Goal: Task Accomplishment & Management: Use online tool/utility

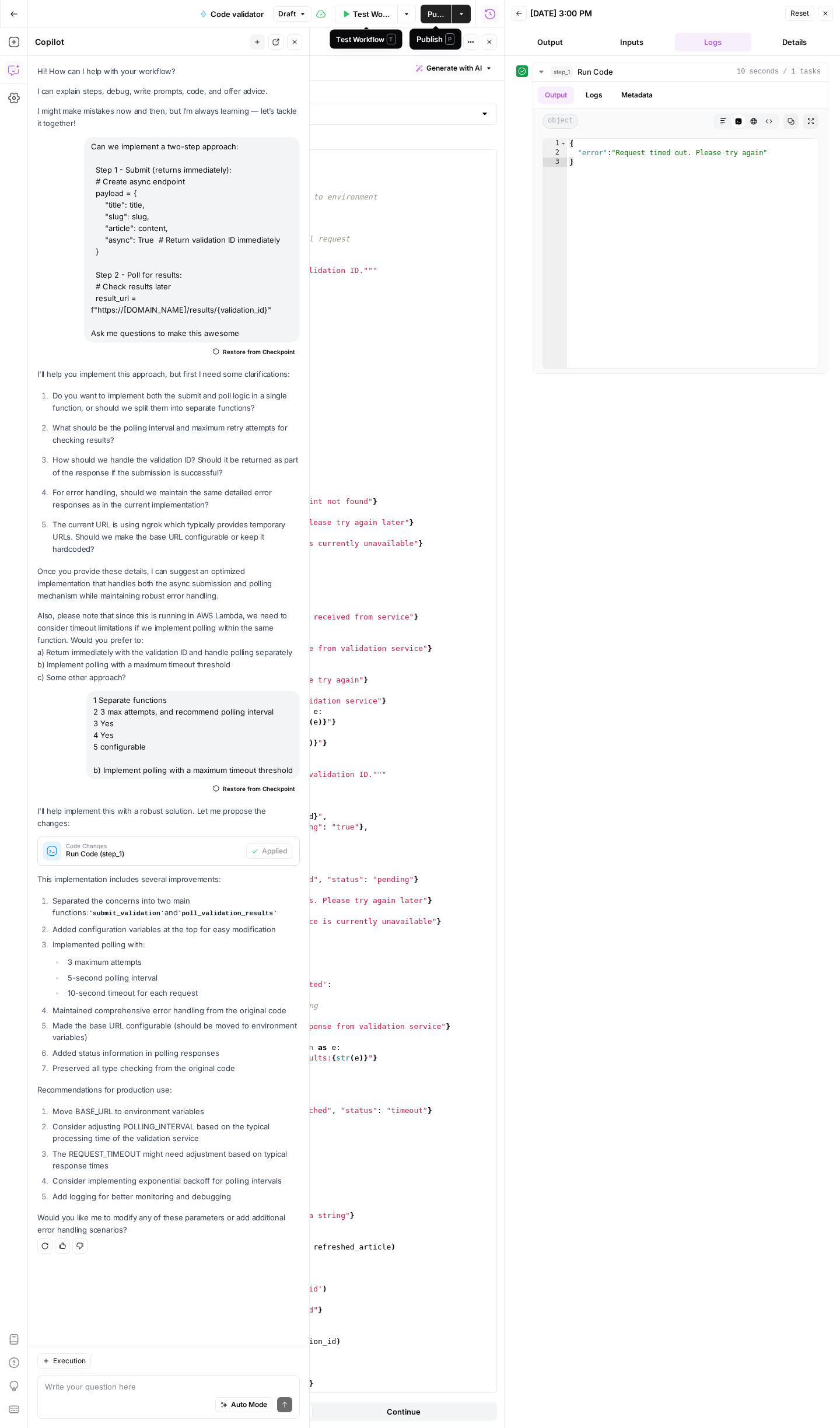
click at [374, 16] on span "Test Workflow" at bounding box center [372, 14] width 37 height 12
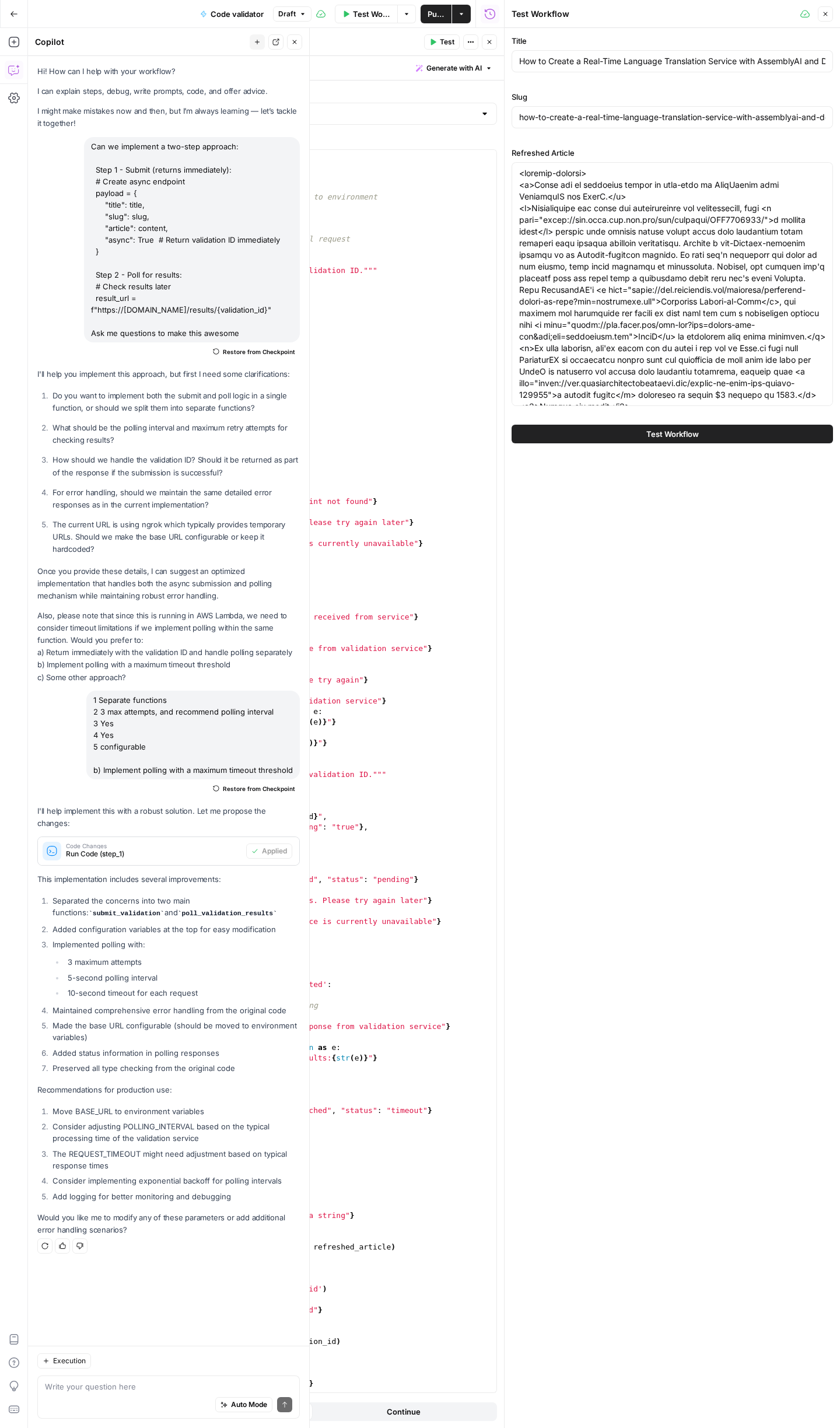
click at [361, 13] on span "Test Workflow" at bounding box center [372, 14] width 37 height 12
click at [709, 435] on button "Test Workflow" at bounding box center [672, 434] width 321 height 19
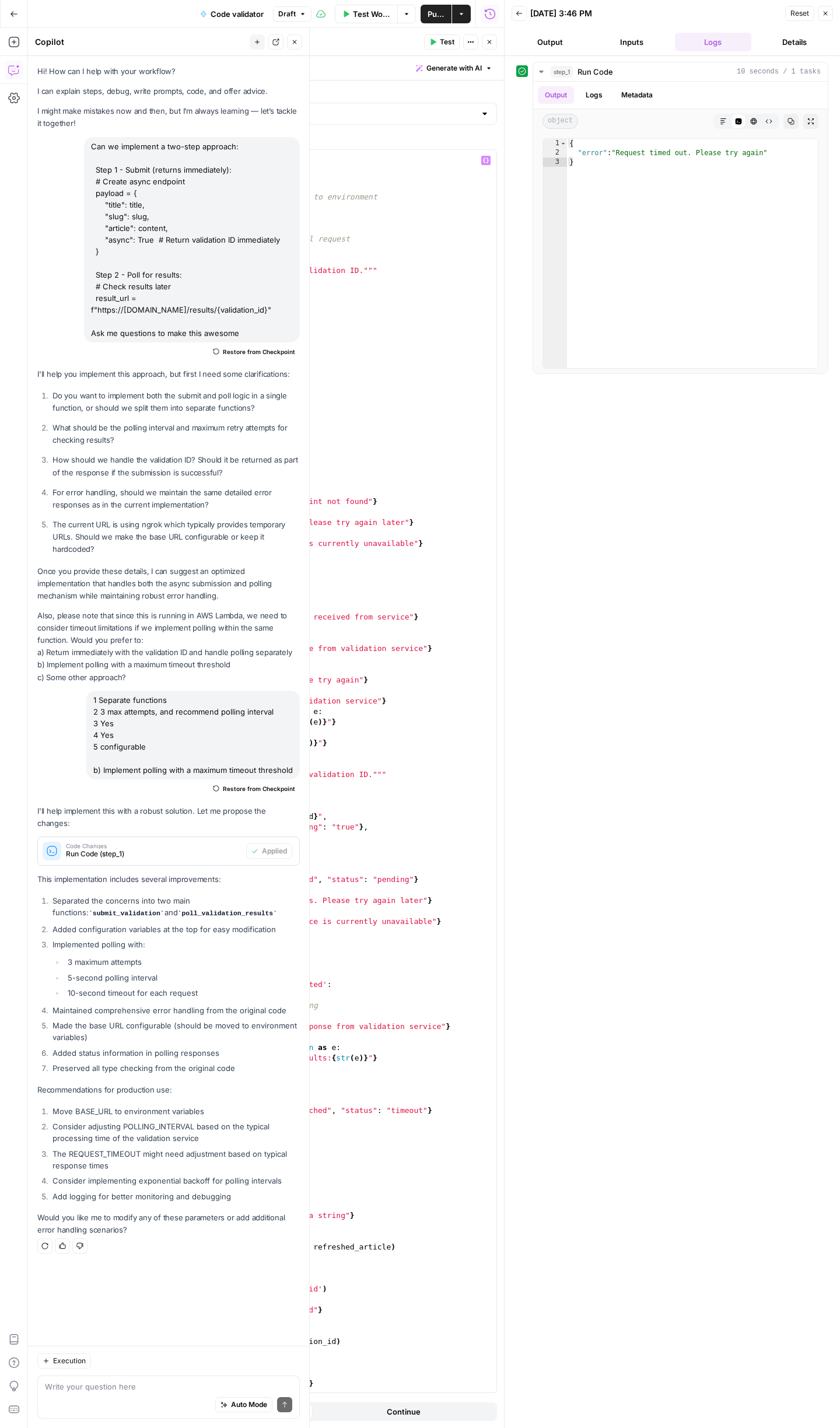
click at [305, 394] on div "import requests import time # Configuration BASE_URL = "[URL][DOMAIN_NAME]" # S…" at bounding box center [287, 781] width 418 height 1264
drag, startPoint x: 189, startPoint y: 429, endPoint x: 262, endPoint y: 429, distance: 73.0
click at [262, 429] on div "import requests import time # Configuration BASE_URL = "[URL][DOMAIN_NAME]" # S…" at bounding box center [287, 781] width 418 height 1264
paste textarea "**********"
click at [284, 348] on div "import requests import time # Configuration BASE_URL = "[URL][DOMAIN_NAME]" # S…" at bounding box center [287, 781] width 418 height 1264
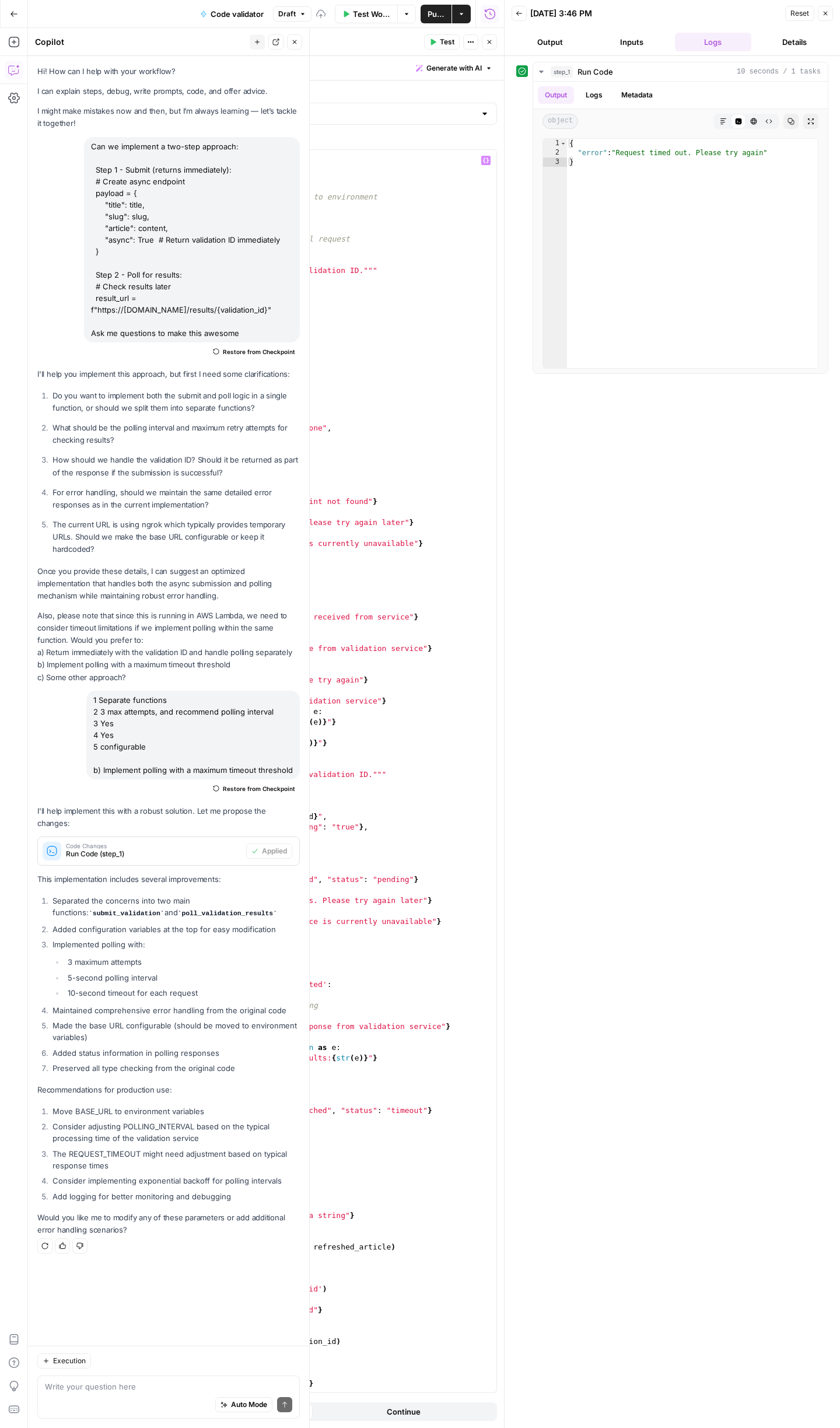
type textarea "**********"
click at [575, 466] on div "step_1 Run Code 10 seconds / 1 tasks Output Logs Metadata object Markdown Code …" at bounding box center [672, 741] width 312 height 1360
click at [357, 17] on span "Test Workflow" at bounding box center [372, 14] width 37 height 12
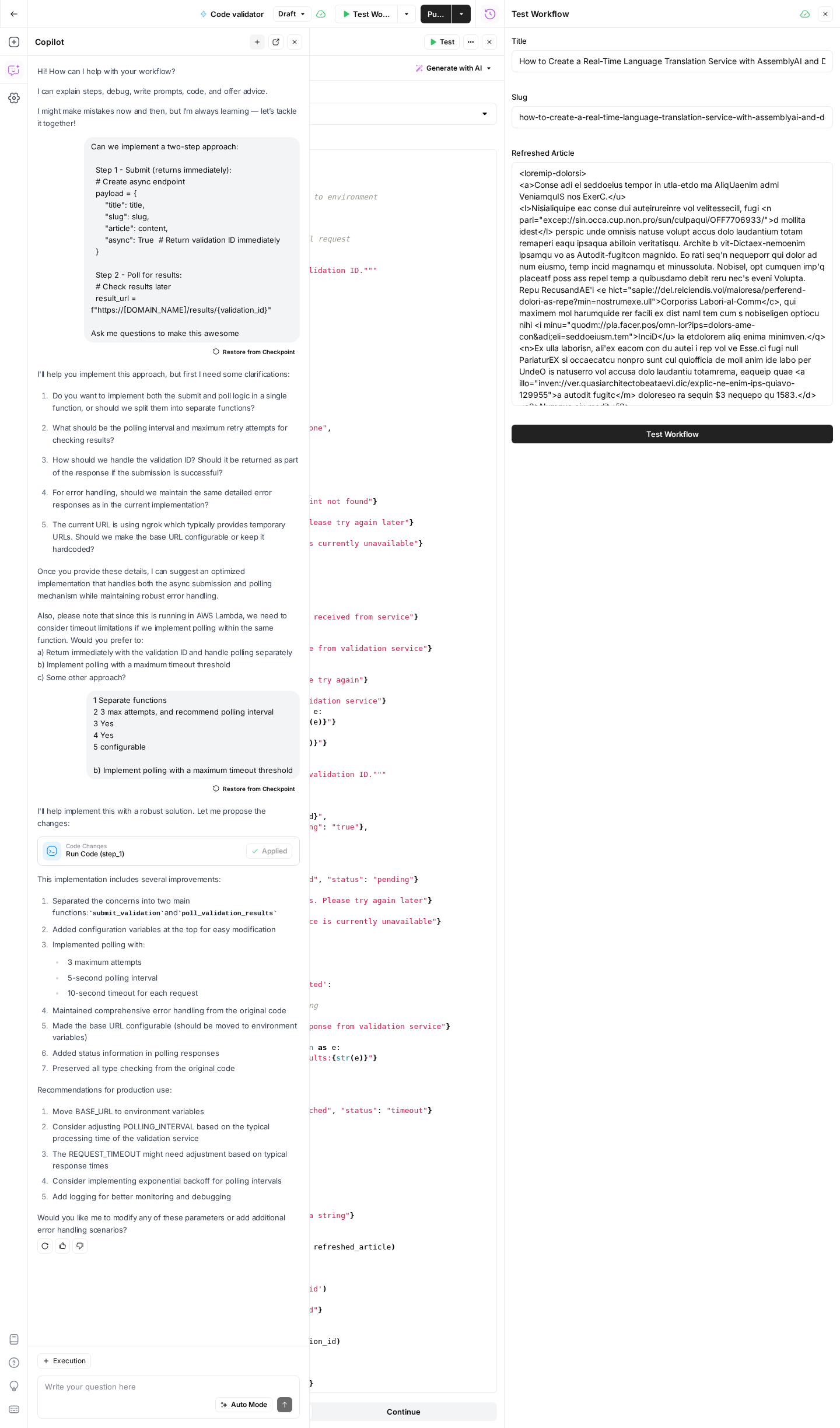
click at [674, 436] on span "Test Workflow" at bounding box center [672, 434] width 52 height 12
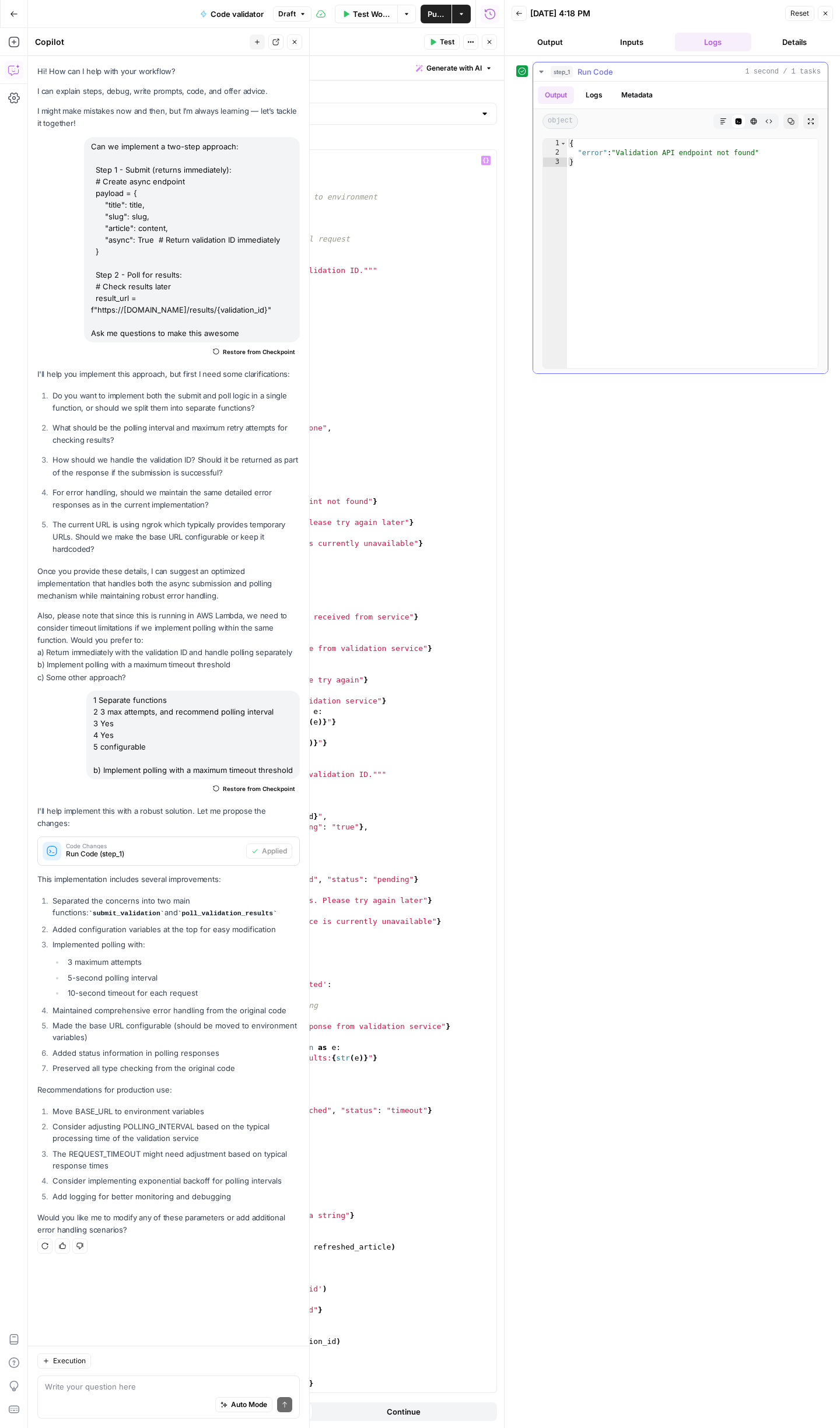
type textarea "*"
click at [616, 164] on div "{ "error" : "Validation API endpoint not found" }" at bounding box center [692, 263] width 251 height 248
click at [246, 272] on div "import requests import time # Configuration BASE_URL = "[URL][DOMAIN_NAME]" # S…" at bounding box center [287, 781] width 418 height 1264
type textarea "**********"
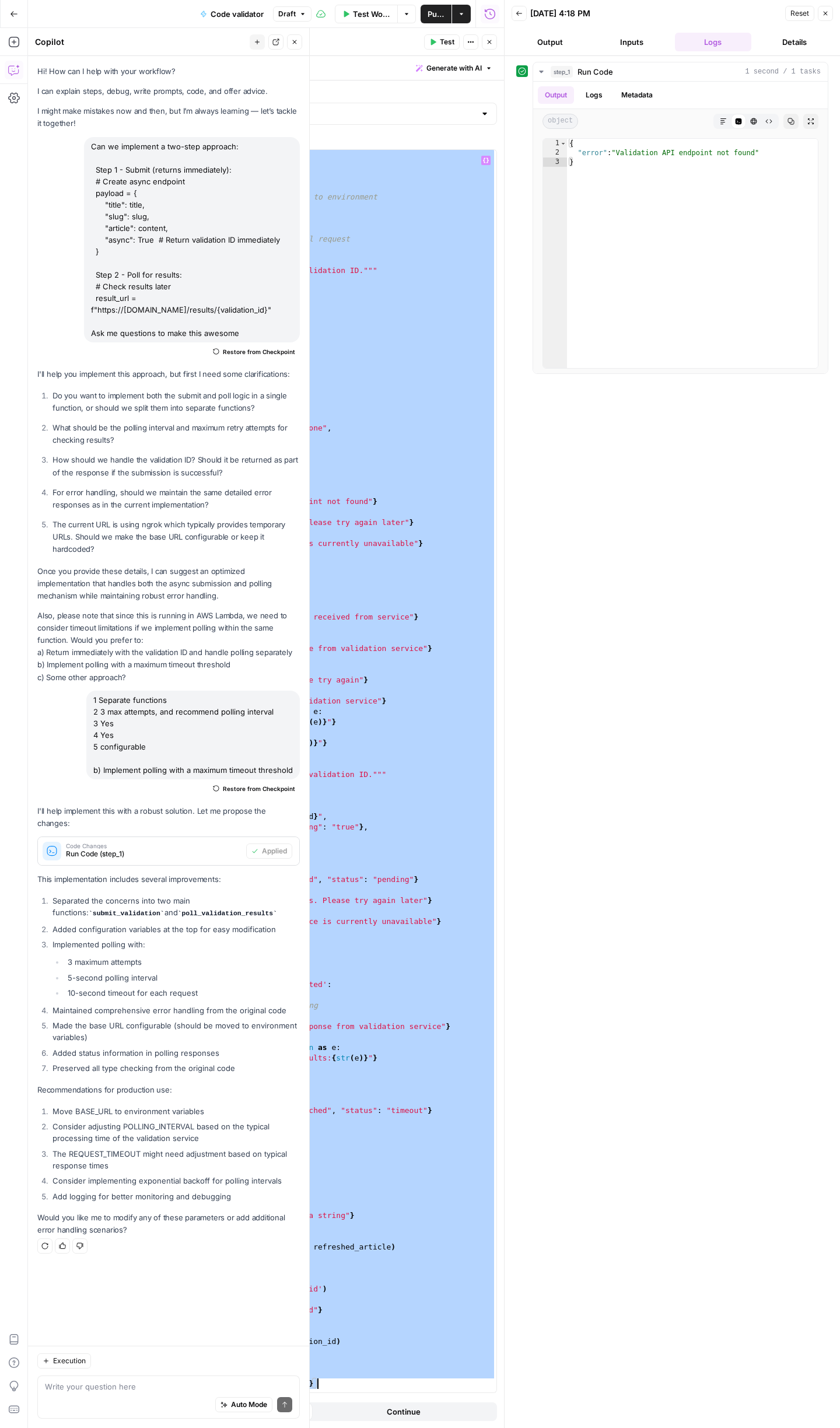
click at [353, 15] on span "Test Workflow" at bounding box center [372, 14] width 37 height 12
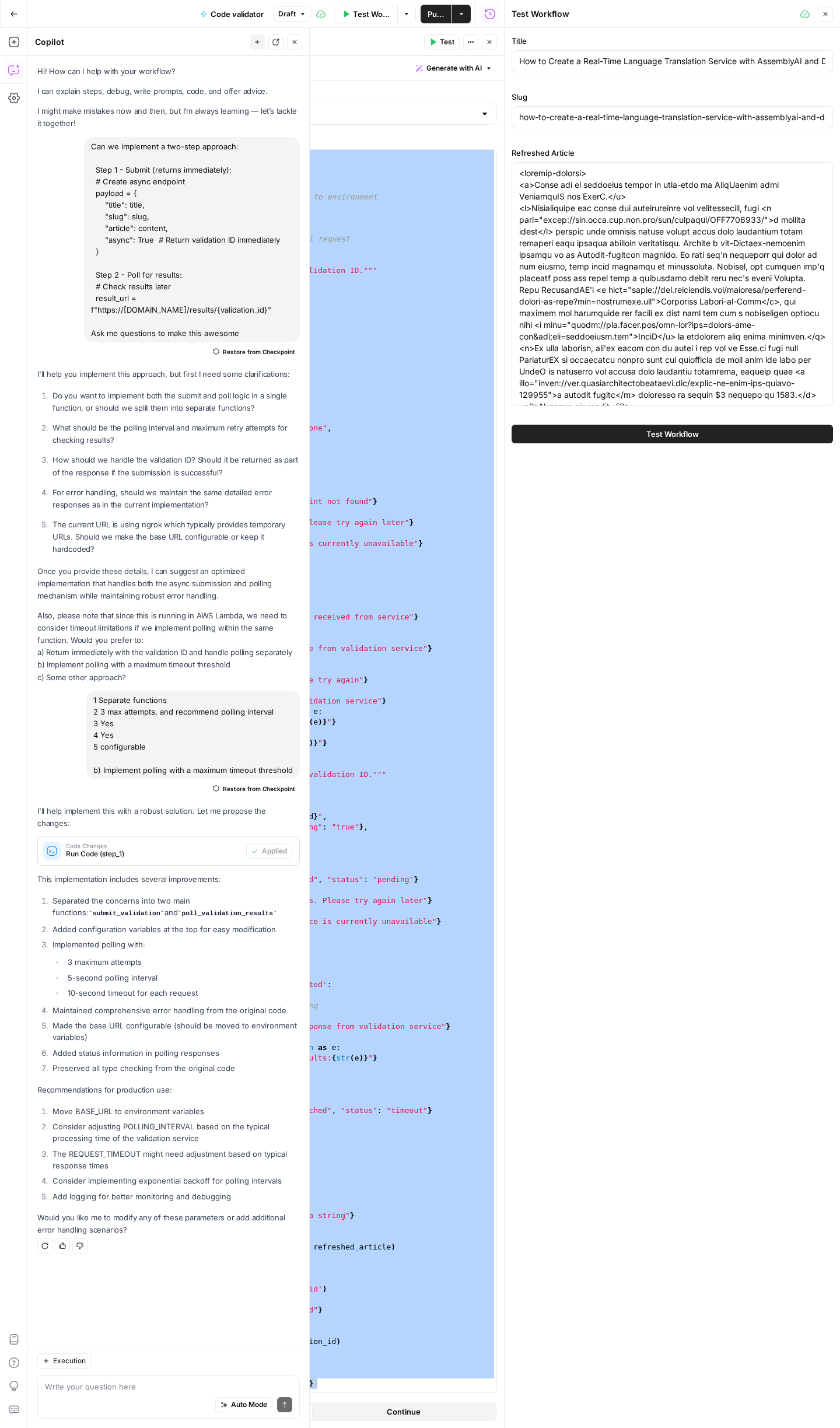
click at [624, 435] on button "Test Workflow" at bounding box center [672, 434] width 321 height 19
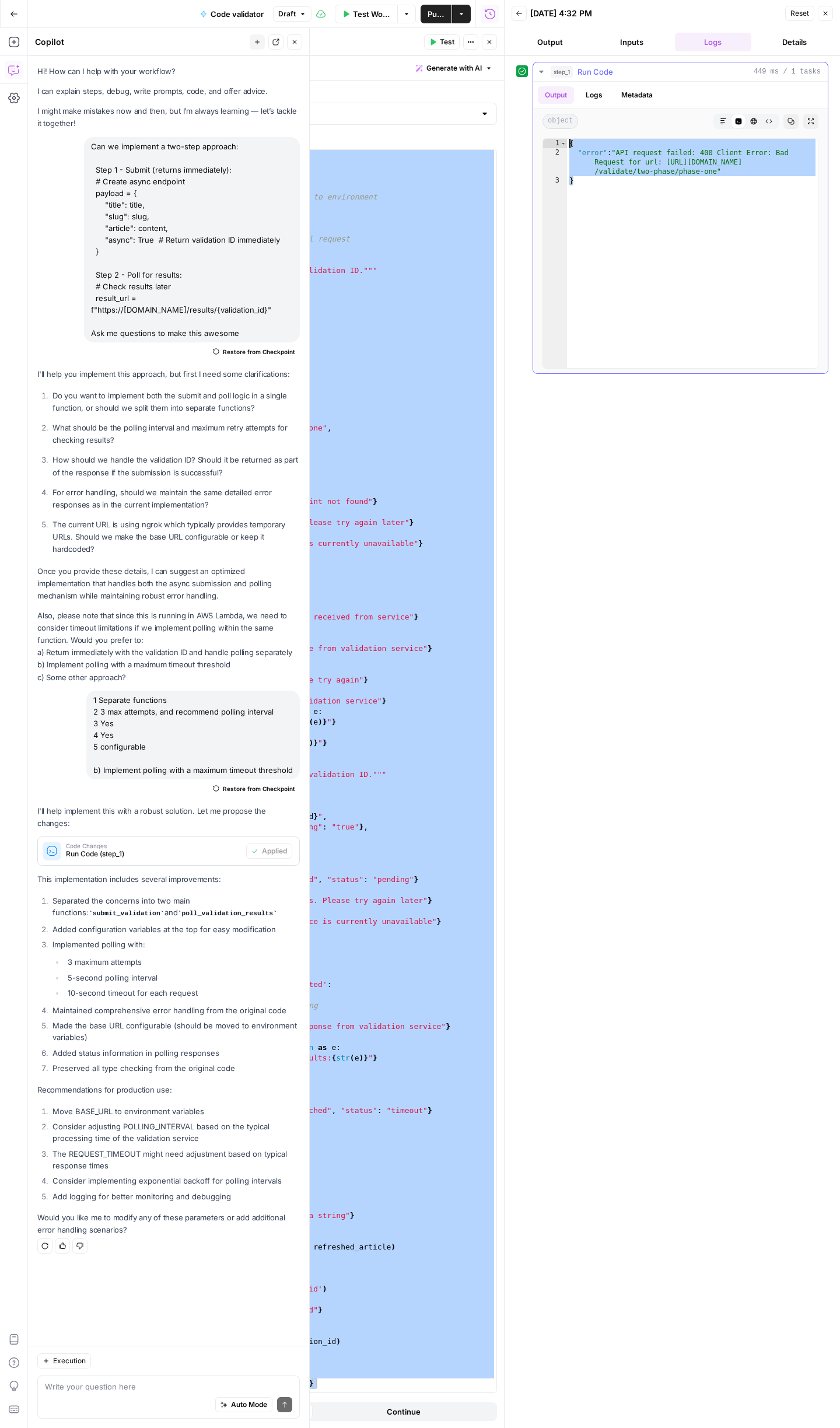
drag, startPoint x: 601, startPoint y: 201, endPoint x: 567, endPoint y: 142, distance: 68.1
click at [567, 142] on div "{ "error" : "API request failed: 400 Client Error: Bad Request for url: [URL][D…" at bounding box center [692, 263] width 251 height 248
type textarea "**********"
click at [378, 12] on span "Test Workflow" at bounding box center [372, 14] width 37 height 12
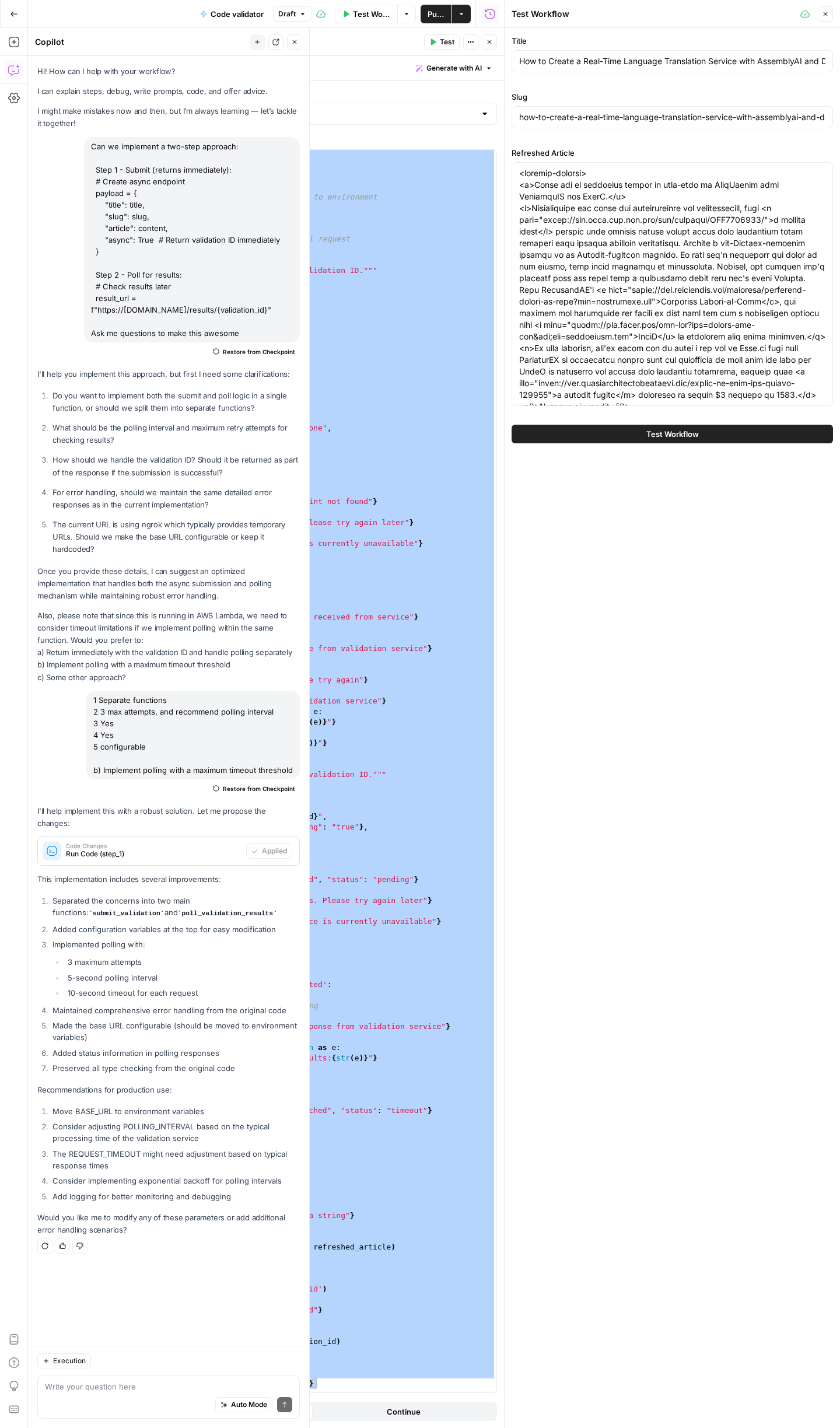
drag, startPoint x: 699, startPoint y: 435, endPoint x: 716, endPoint y: 643, distance: 208.7
click at [717, 654] on div "Title How to Create a Real-Time Language Translation Service with AssemblyAI an…" at bounding box center [672, 728] width 335 height 1400
click at [593, 437] on button "Test Workflow" at bounding box center [672, 434] width 321 height 19
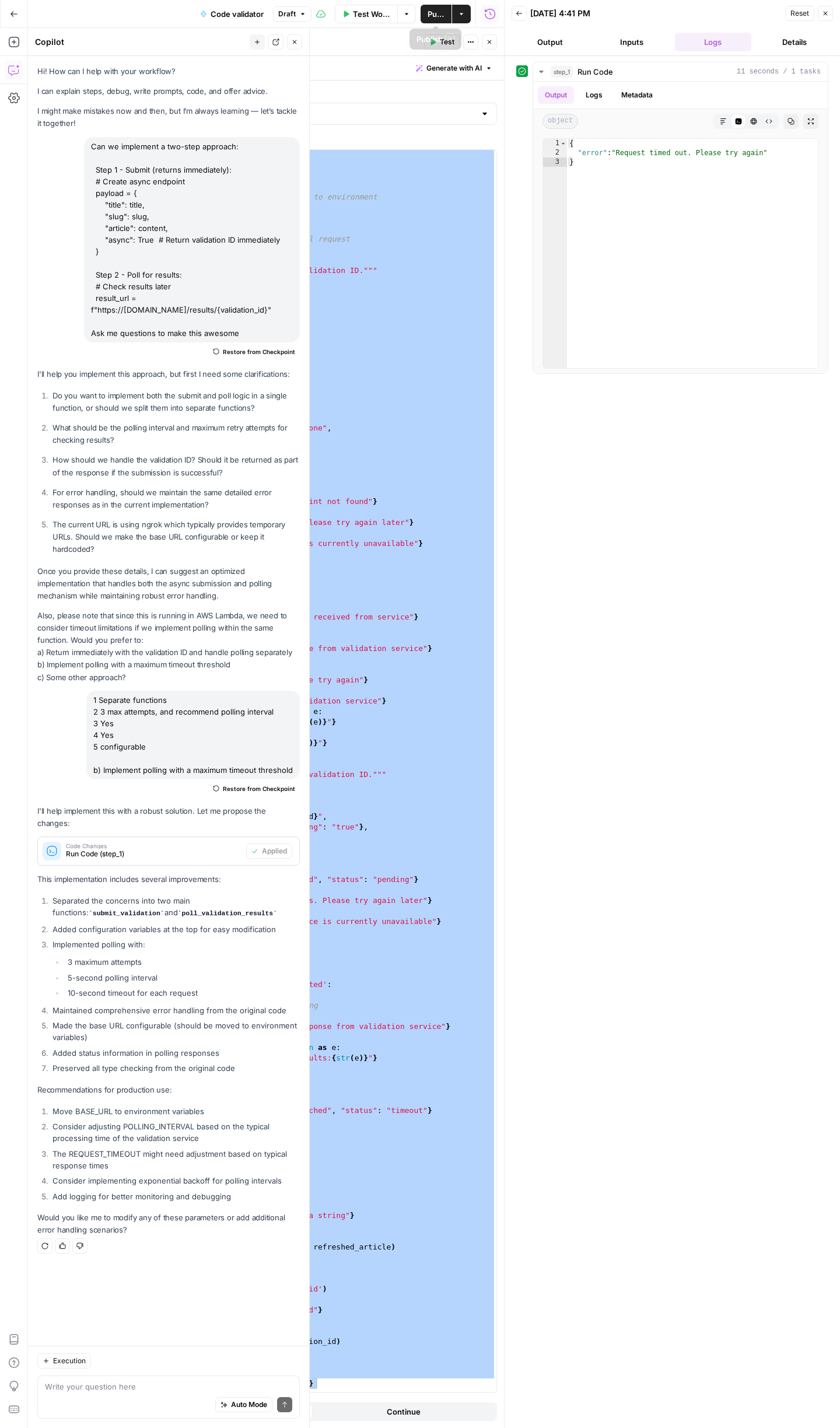
click at [350, 15] on button "Test Workflow" at bounding box center [366, 14] width 63 height 19
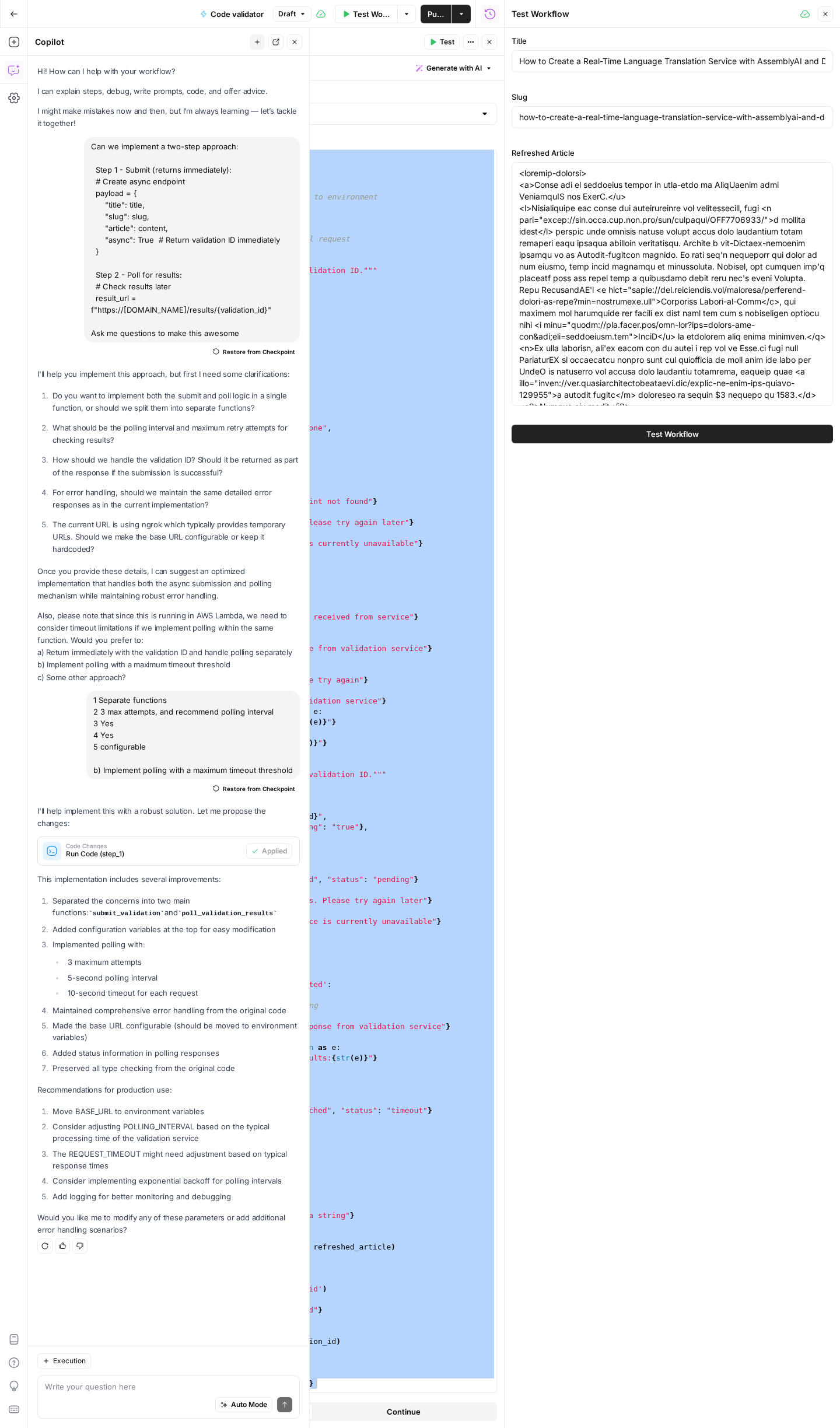
click at [746, 433] on button "Test Workflow" at bounding box center [672, 434] width 321 height 19
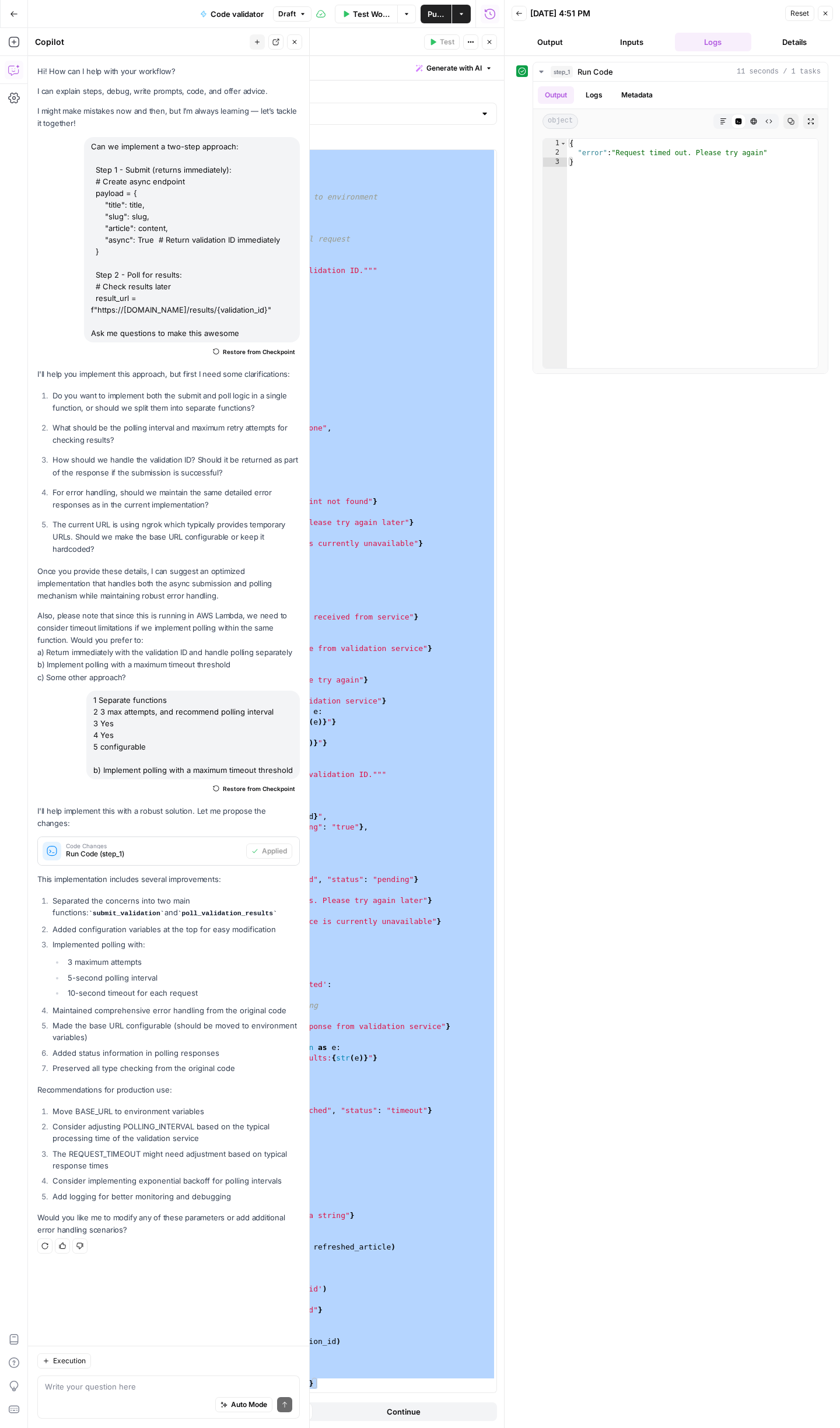
click at [363, 12] on span "Test Workflow" at bounding box center [372, 14] width 37 height 12
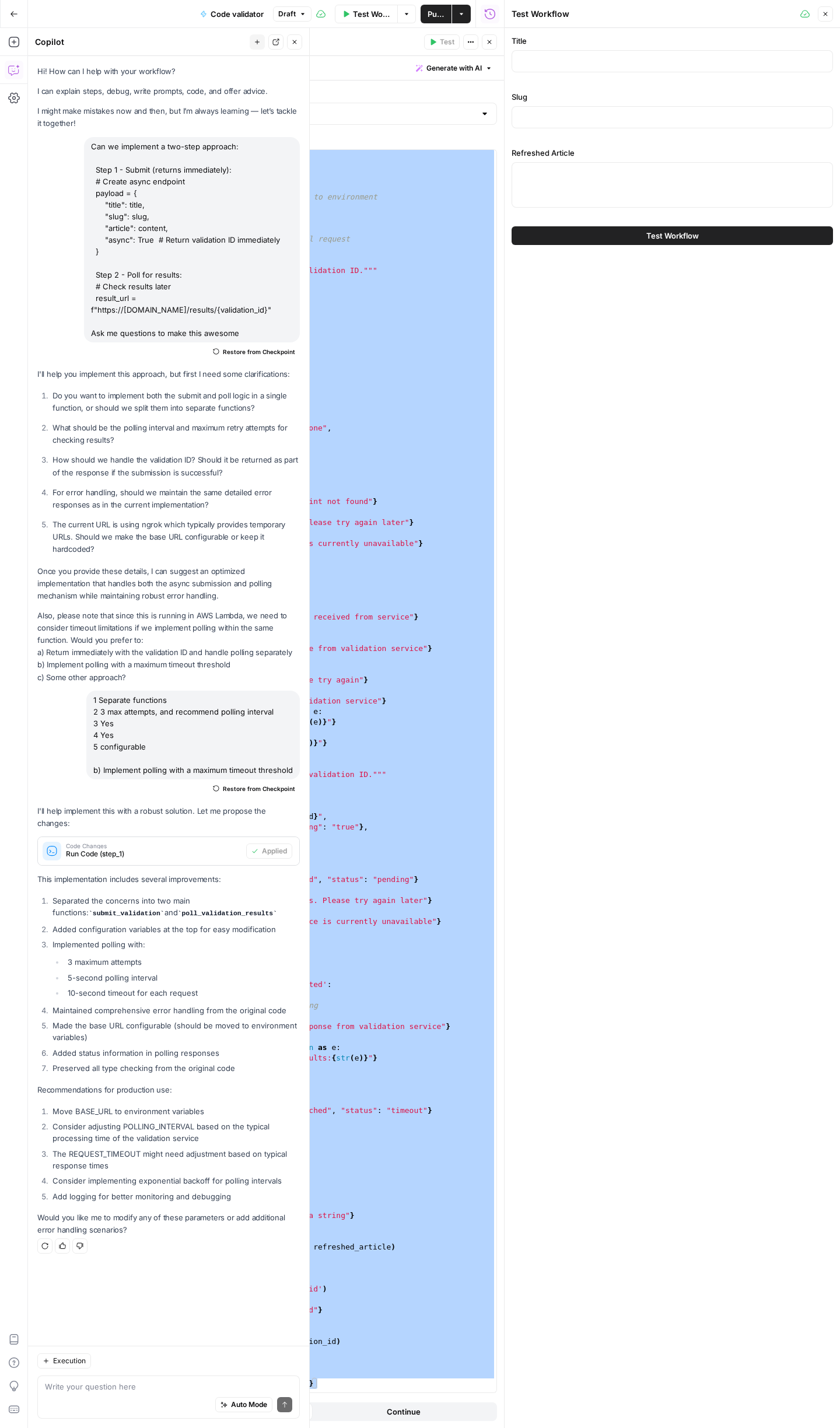
click at [364, 17] on span "Test Workflow" at bounding box center [372, 14] width 37 height 12
click at [825, 13] on icon "button" at bounding box center [825, 14] width 7 height 7
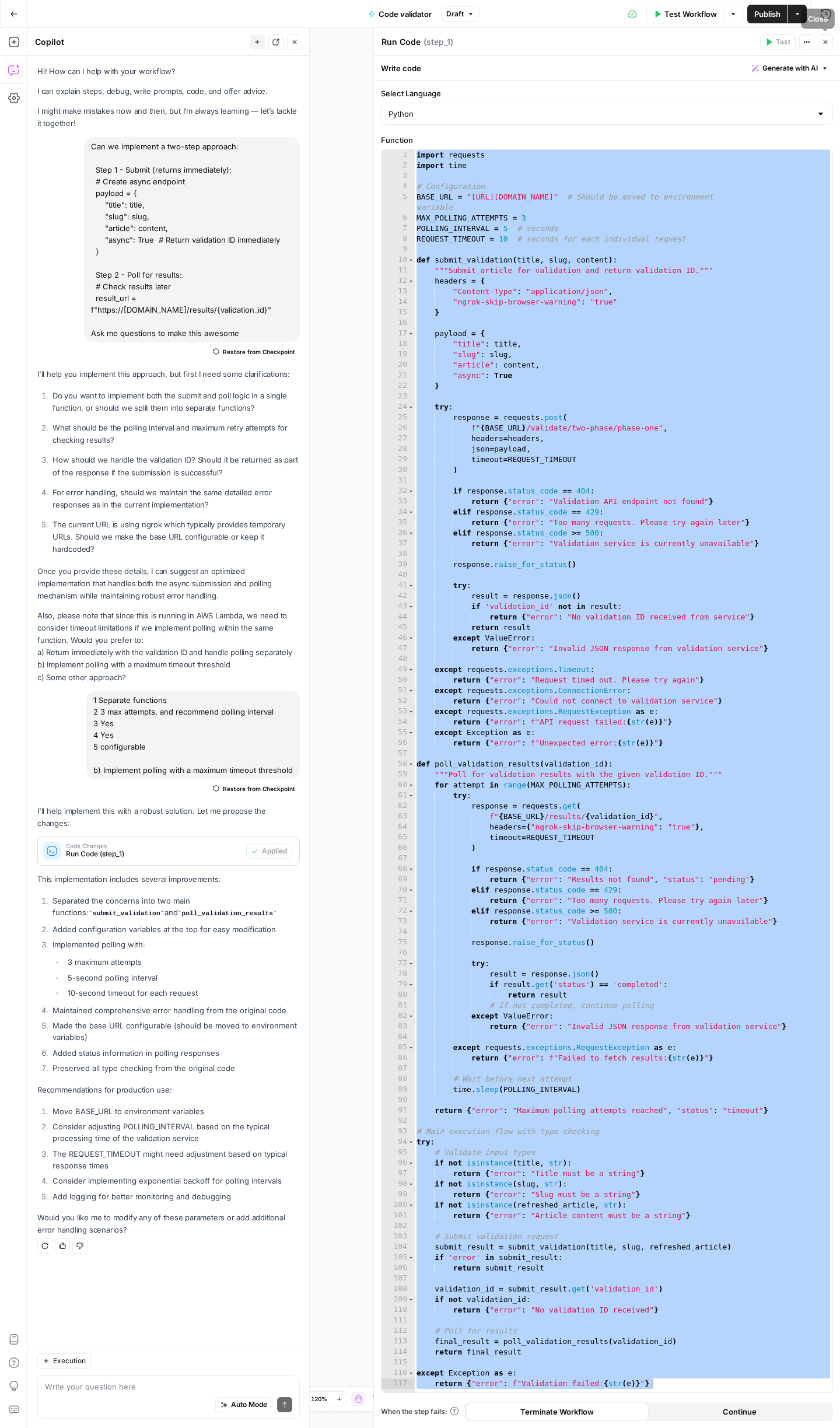
click at [825, 42] on icon "button" at bounding box center [825, 42] width 4 height 4
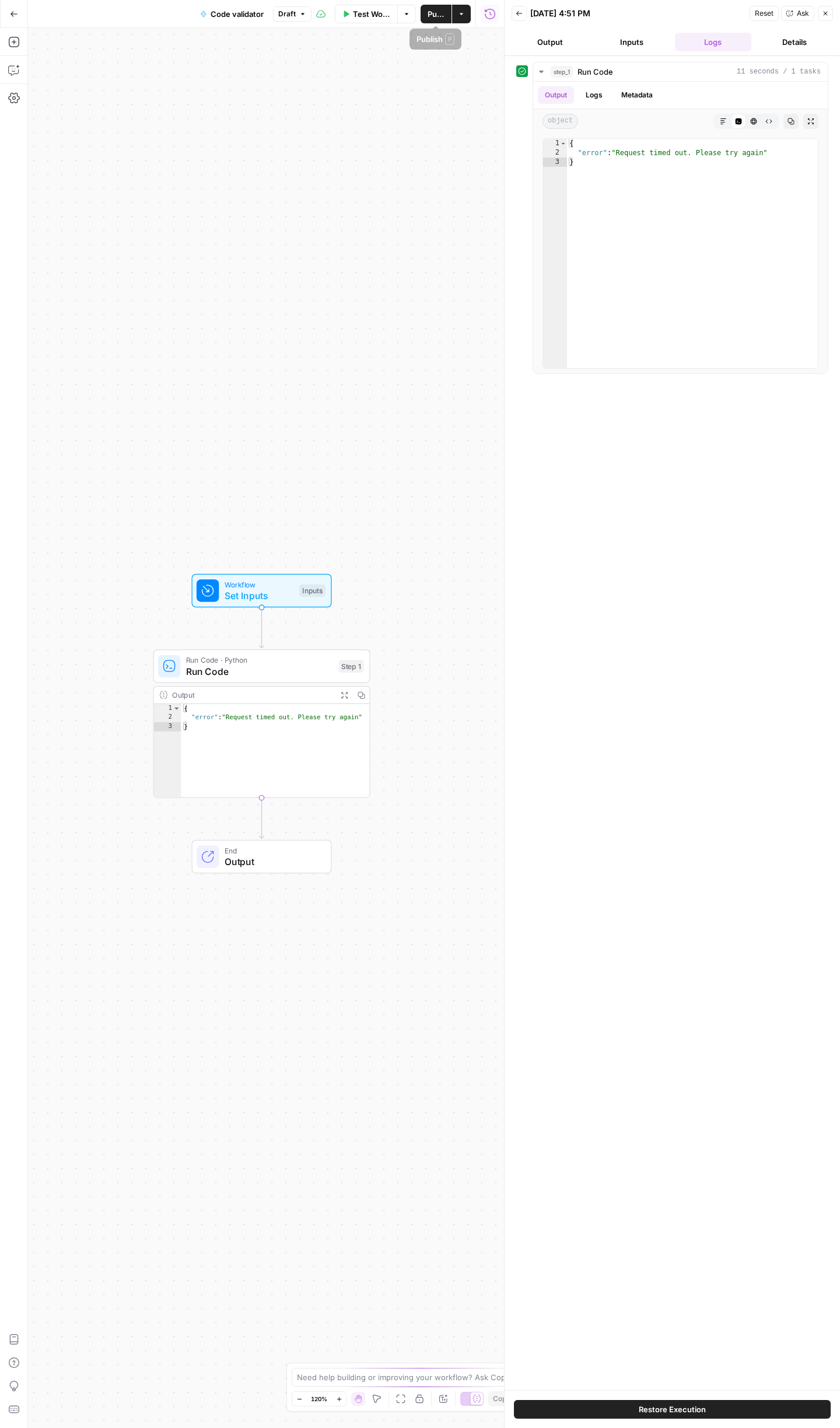
click at [372, 16] on span "Test Workflow" at bounding box center [372, 14] width 37 height 12
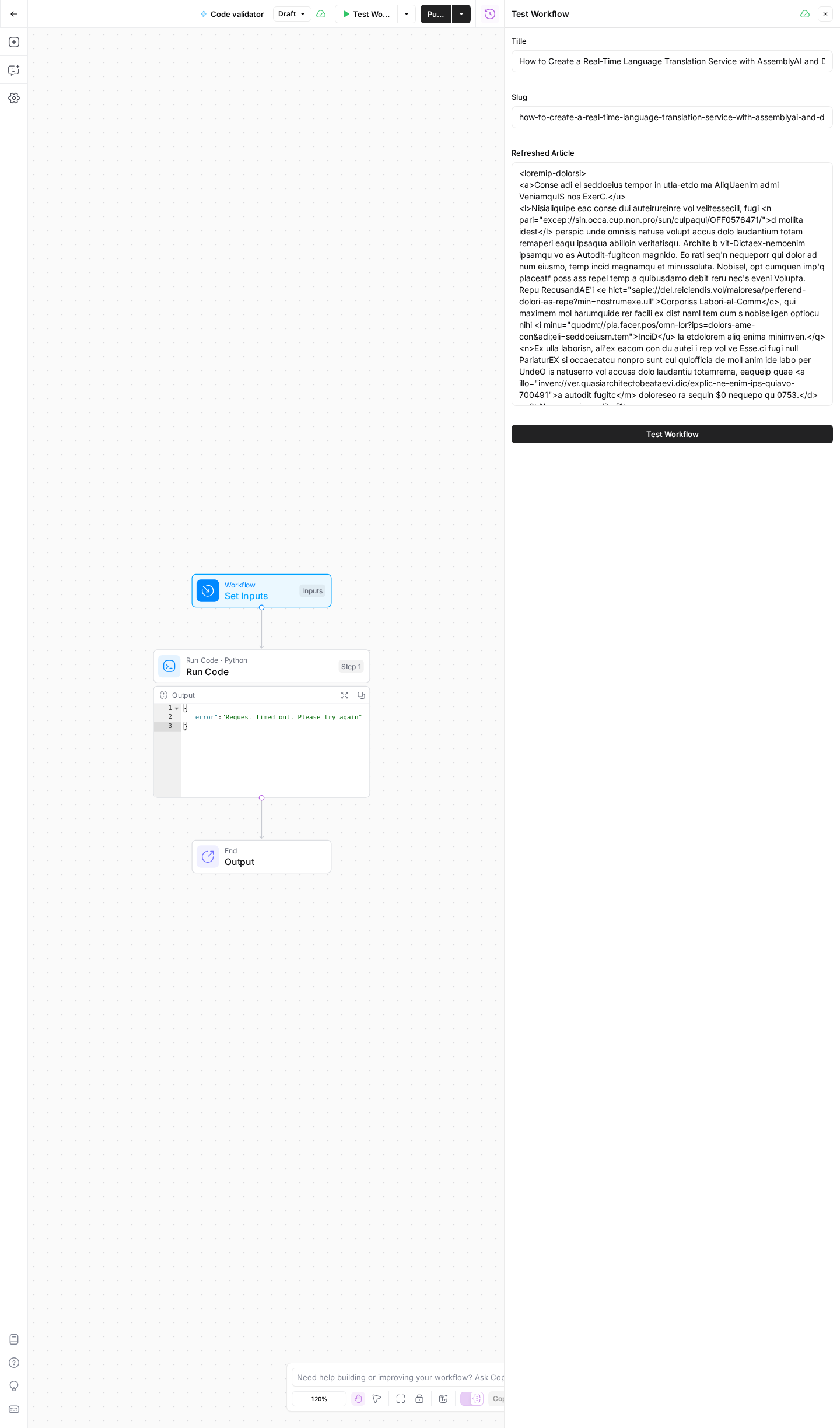
click at [713, 434] on button "Test Workflow" at bounding box center [672, 434] width 321 height 19
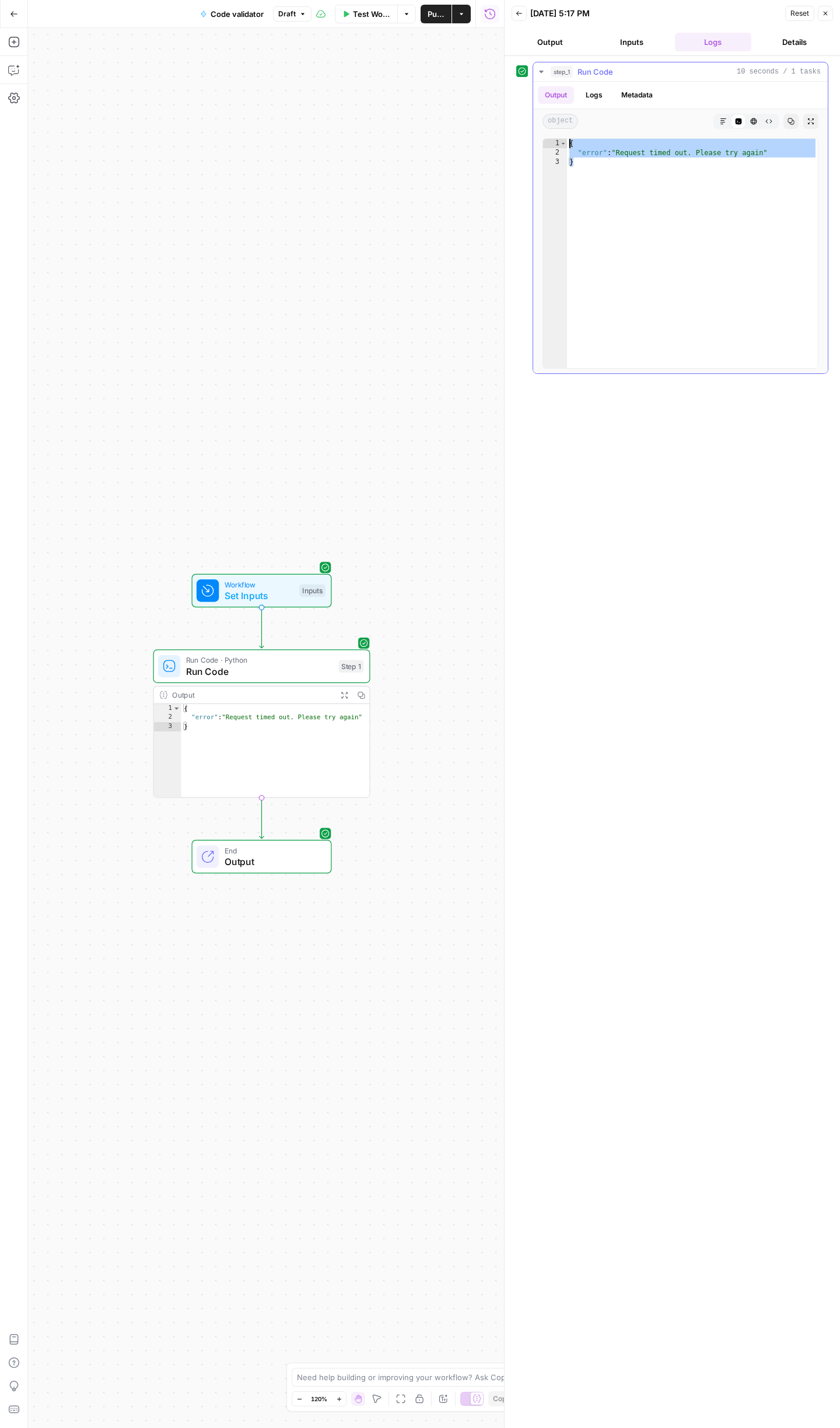
drag, startPoint x: 629, startPoint y: 168, endPoint x: 567, endPoint y: 145, distance: 66.1
click at [567, 145] on div "{ "error" : "Request timed out. Please try again" }" at bounding box center [692, 263] width 251 height 248
type textarea "**********"
click at [380, 19] on span "Test Workflow" at bounding box center [372, 14] width 37 height 12
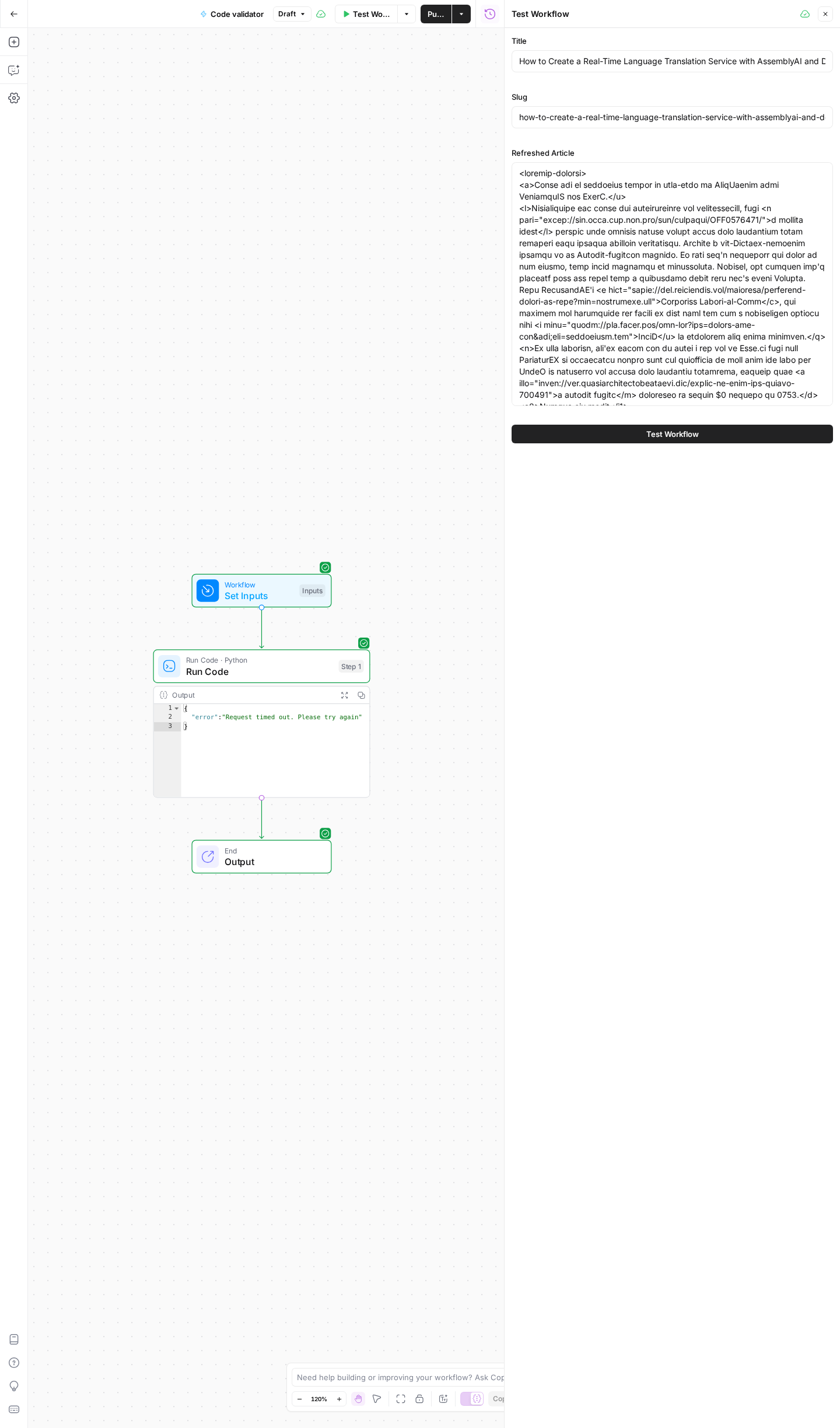
click at [729, 429] on button "Test Workflow" at bounding box center [672, 434] width 321 height 19
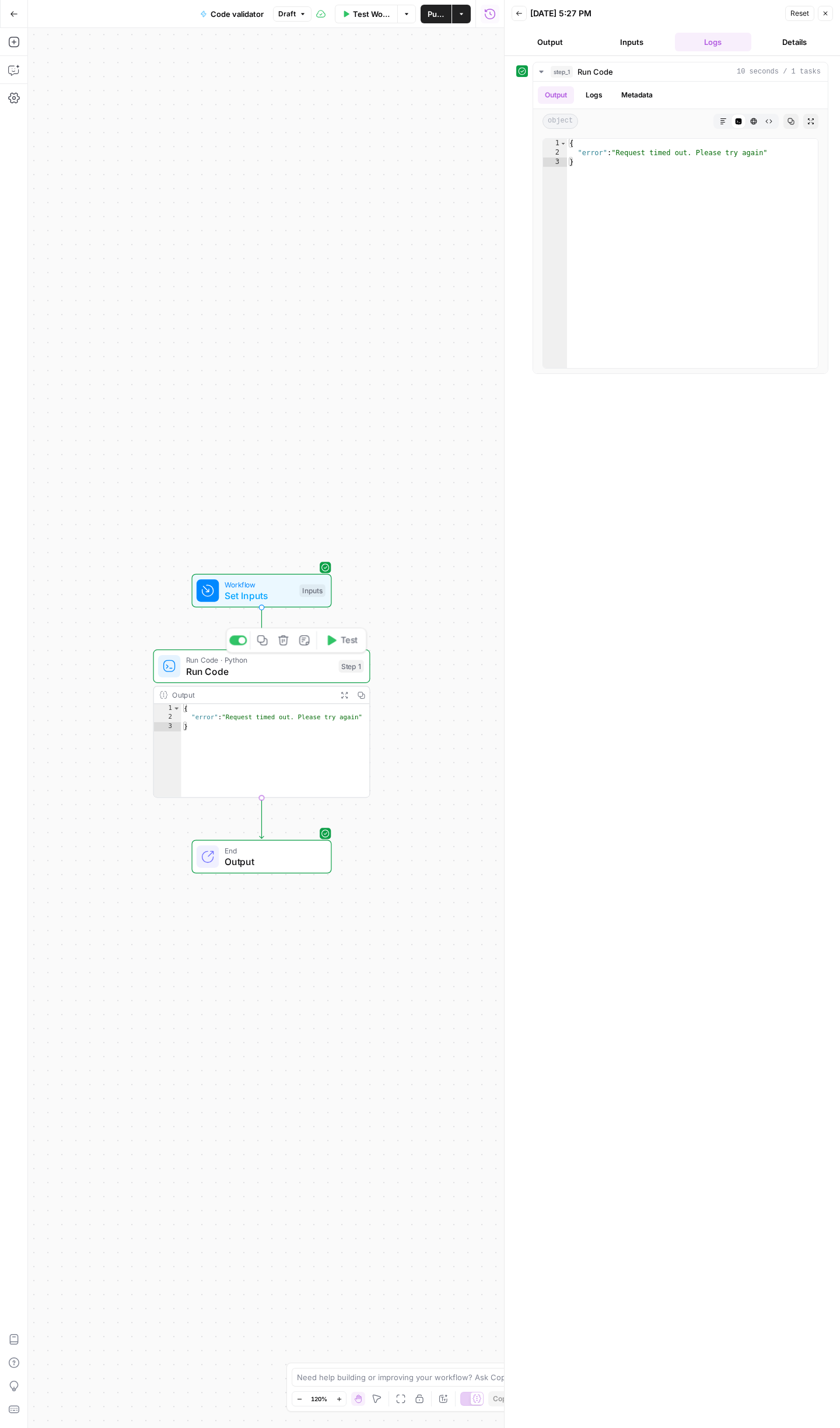
click at [276, 673] on span "Run Code" at bounding box center [260, 671] width 147 height 14
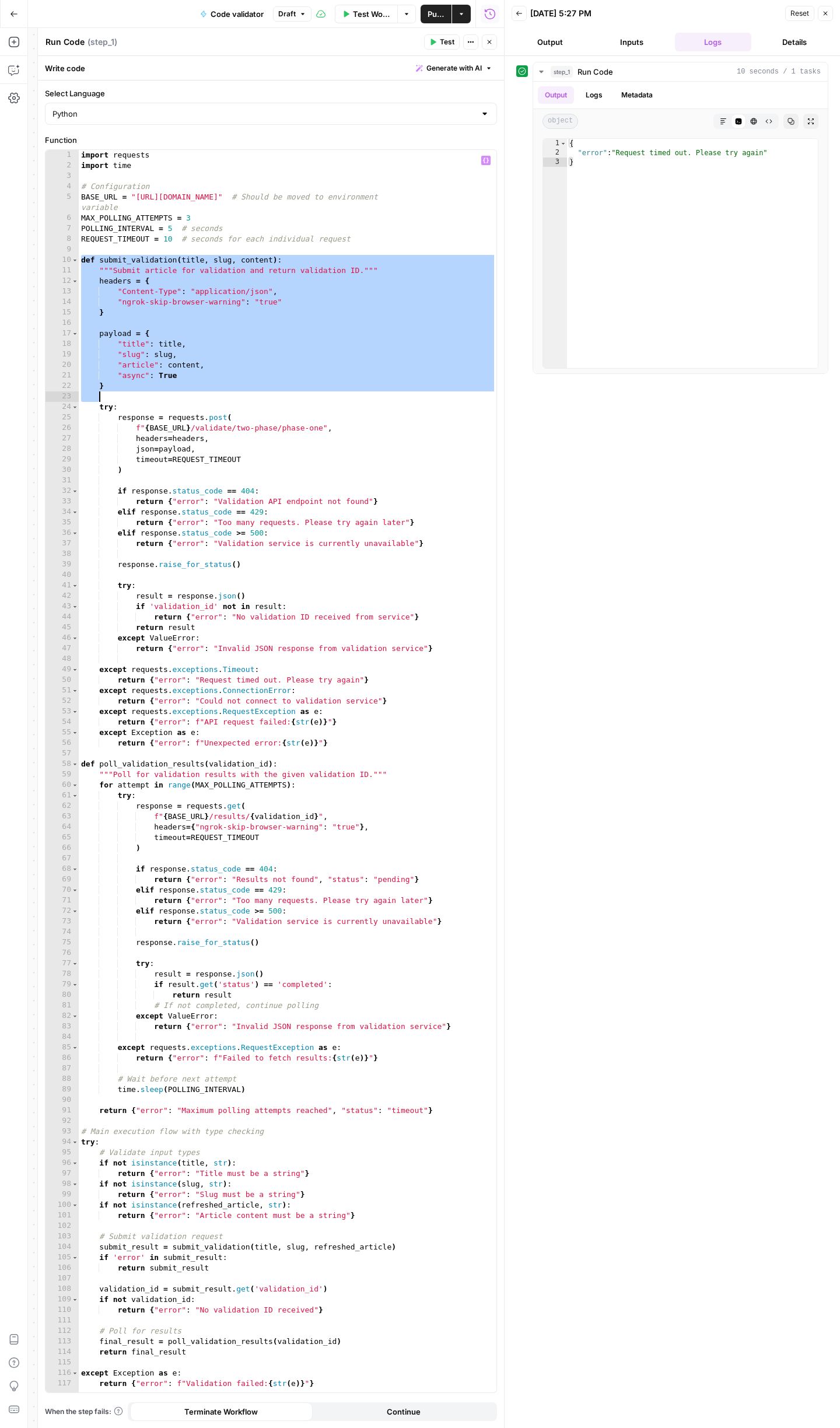
drag, startPoint x: 81, startPoint y: 258, endPoint x: 243, endPoint y: 393, distance: 210.9
click at [243, 393] on div "import requests import time # Configuration BASE_URL = "[URL][DOMAIN_NAME]" # S…" at bounding box center [288, 781] width 417 height 1264
click at [178, 307] on div "import requests import time # Configuration BASE_URL = "[URL][DOMAIN_NAME]" # S…" at bounding box center [288, 781] width 417 height 1264
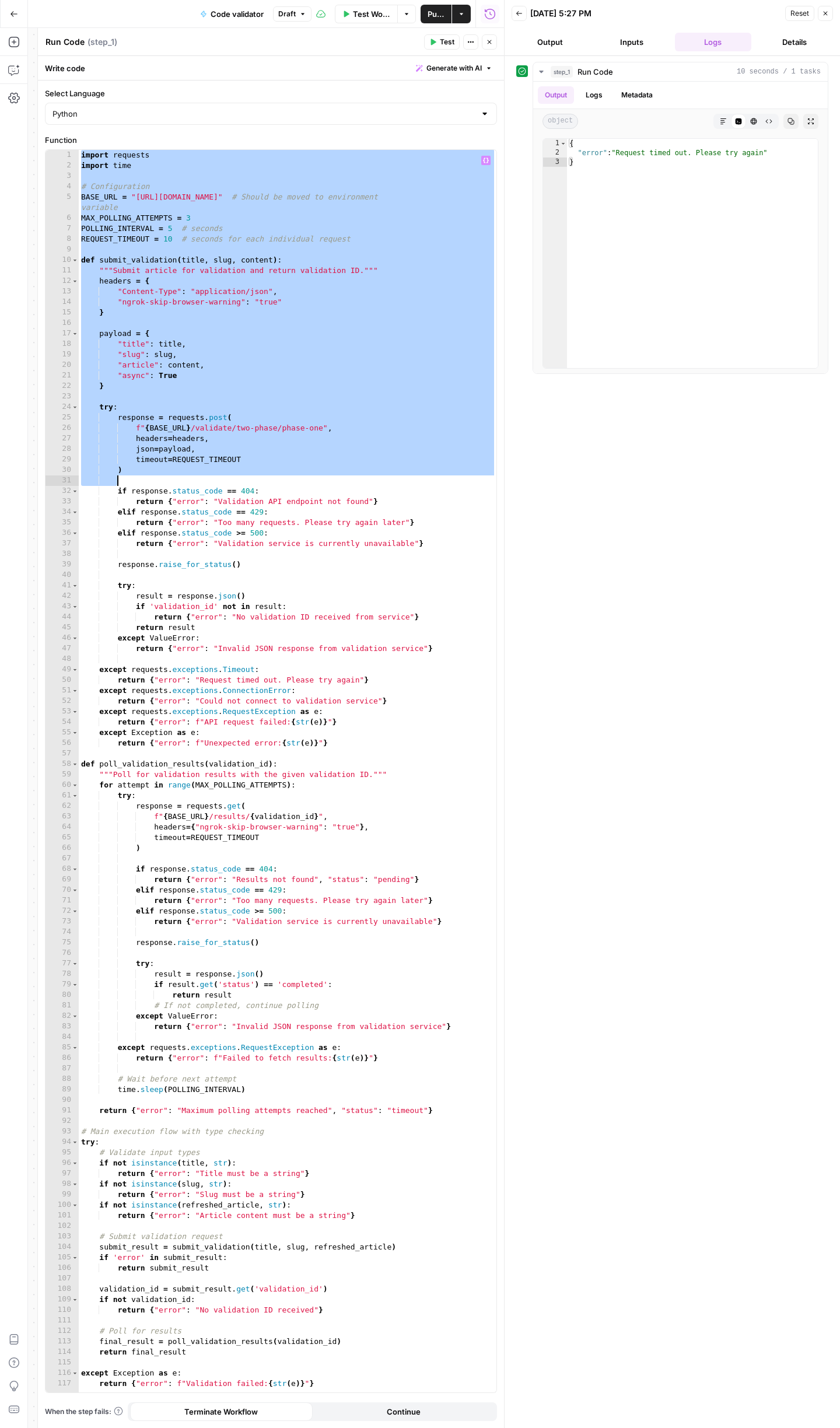
drag, startPoint x: 80, startPoint y: 154, endPoint x: 312, endPoint y: 476, distance: 396.9
click at [312, 476] on div "import requests import time # Configuration BASE_URL = "[URL][DOMAIN_NAME]" # S…" at bounding box center [288, 781] width 417 height 1264
type textarea "*"
click at [363, 13] on span "Test Workflow" at bounding box center [372, 14] width 37 height 12
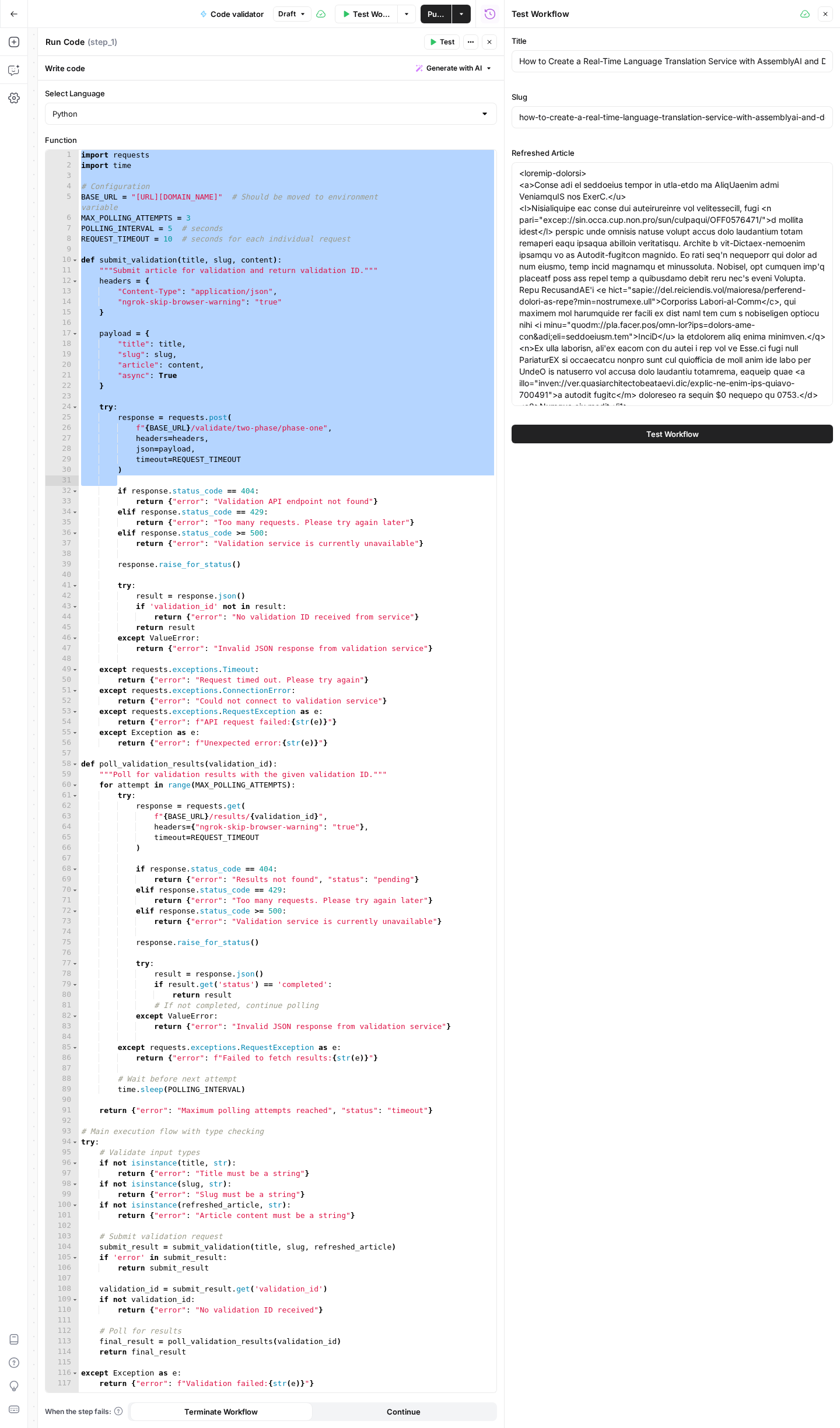
click at [750, 441] on button "Test Workflow" at bounding box center [672, 434] width 321 height 19
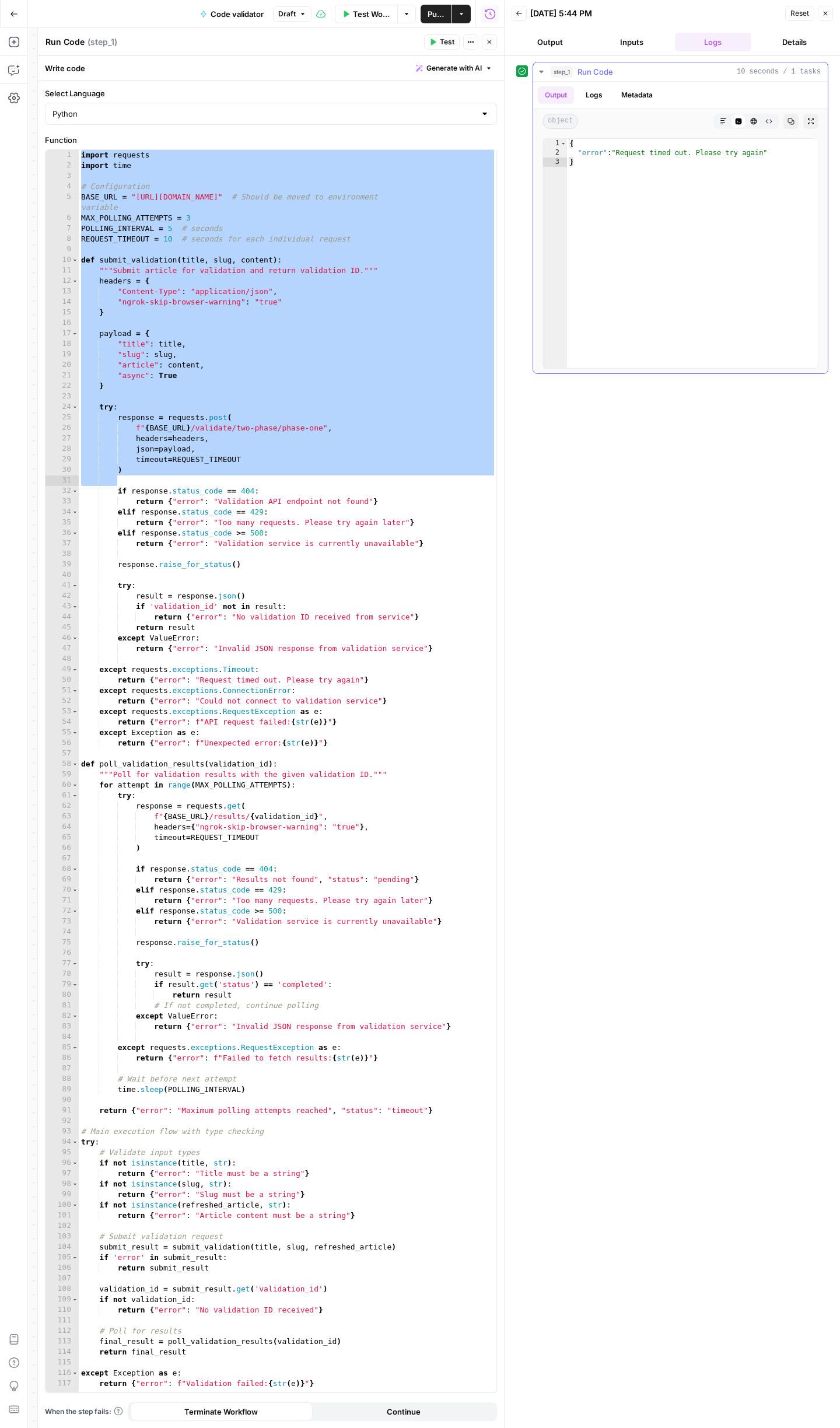
type textarea "*"
click at [685, 200] on div "{ "error" : "Request timed out. Please try again" }" at bounding box center [692, 263] width 251 height 248
click at [365, 12] on span "Test Workflow" at bounding box center [372, 14] width 37 height 12
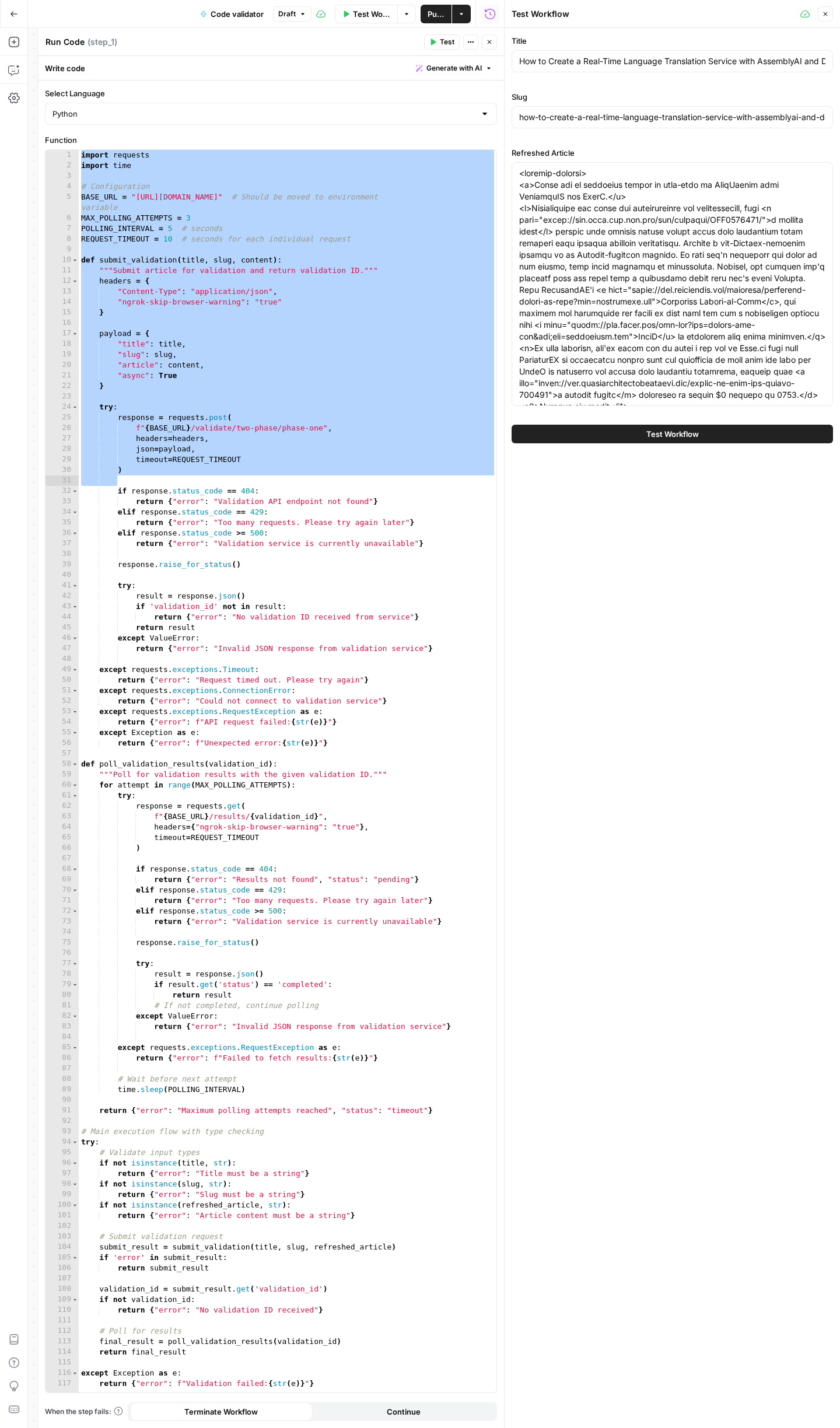
click at [731, 435] on button "Test Workflow" at bounding box center [672, 434] width 321 height 19
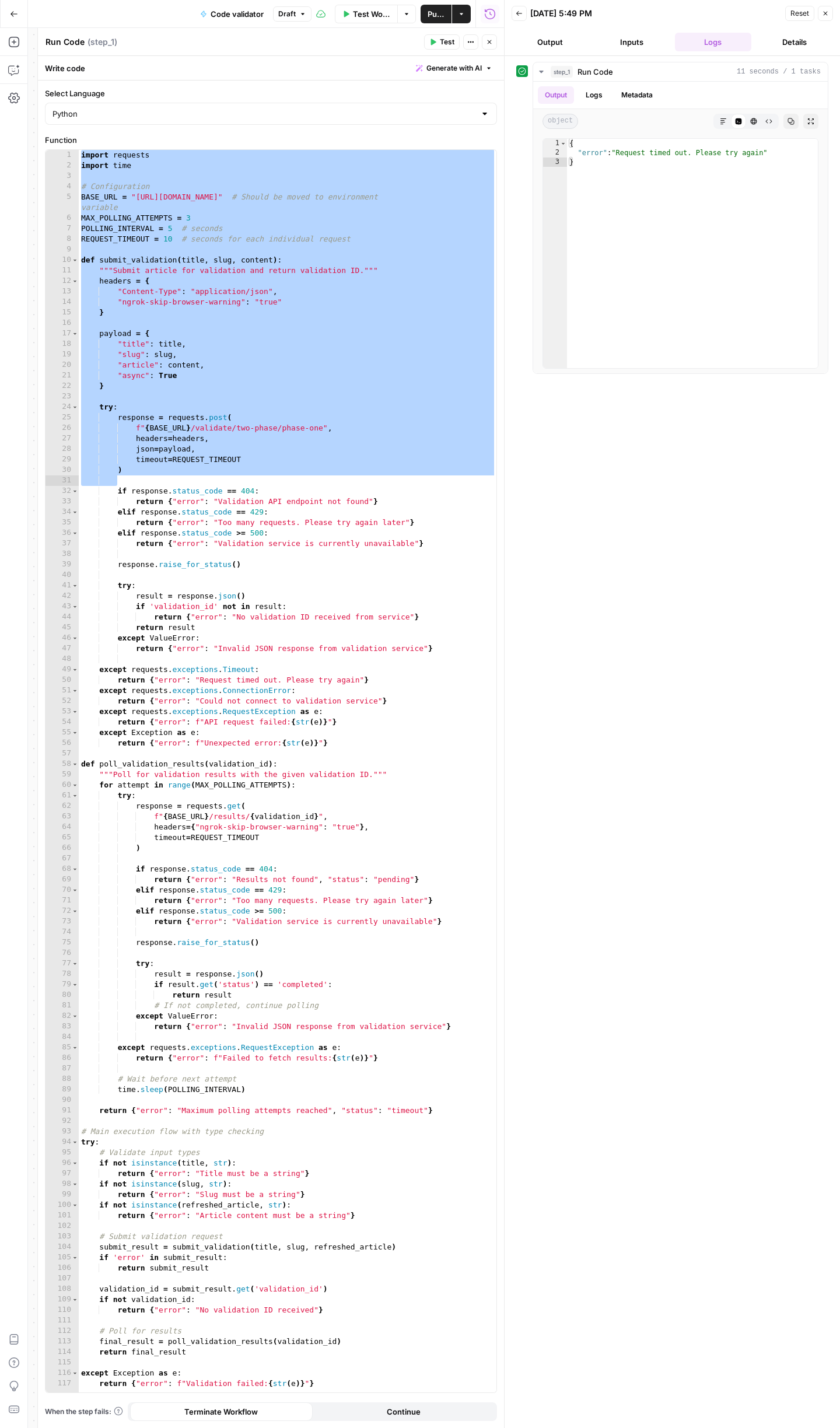
click at [641, 593] on div "step_1 Run Code 11 seconds / 1 tasks Output Logs Metadata object Markdown Code …" at bounding box center [672, 741] width 312 height 1360
click at [380, 15] on span "Test Workflow" at bounding box center [372, 14] width 37 height 12
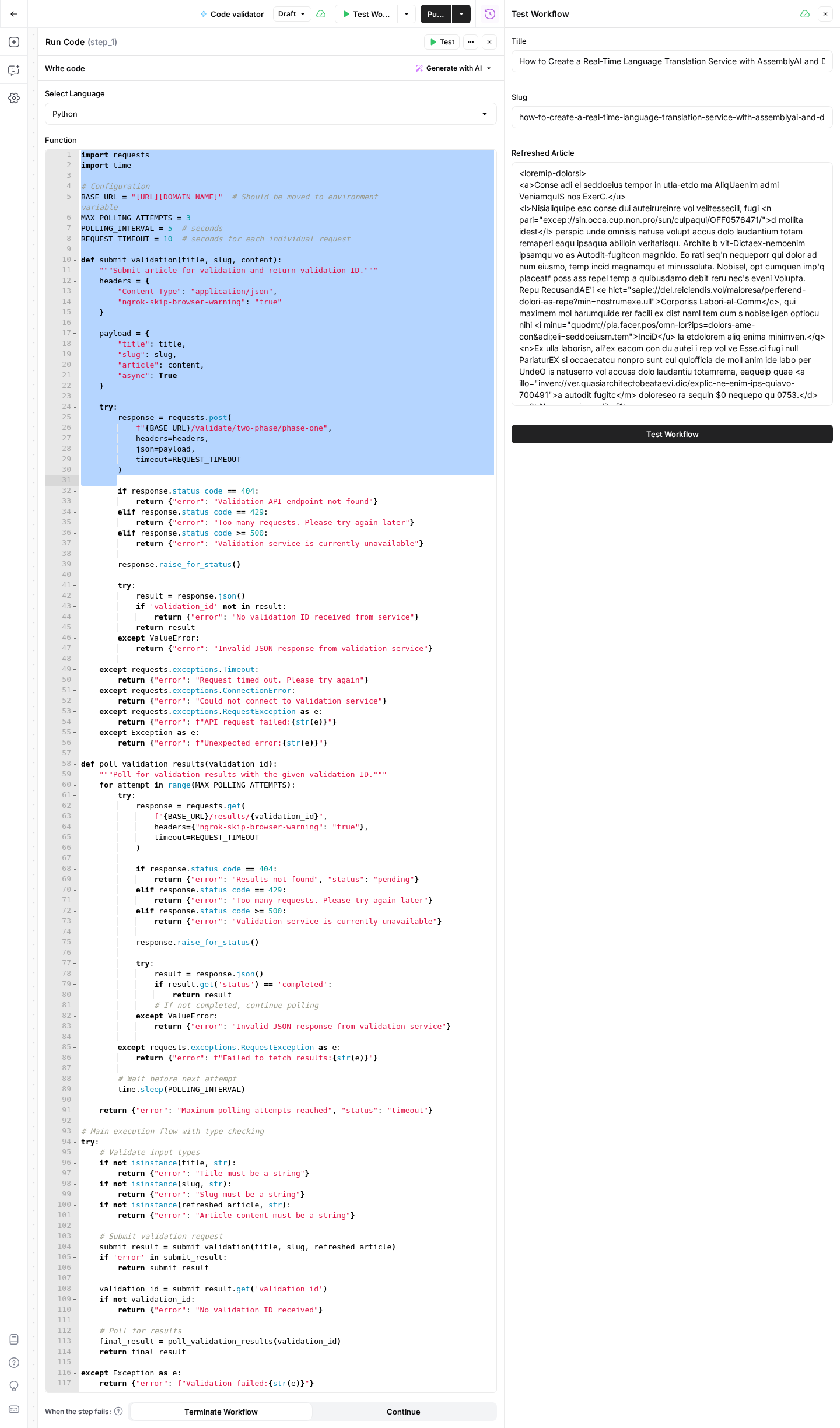
click at [762, 431] on button "Test Workflow" at bounding box center [672, 434] width 321 height 19
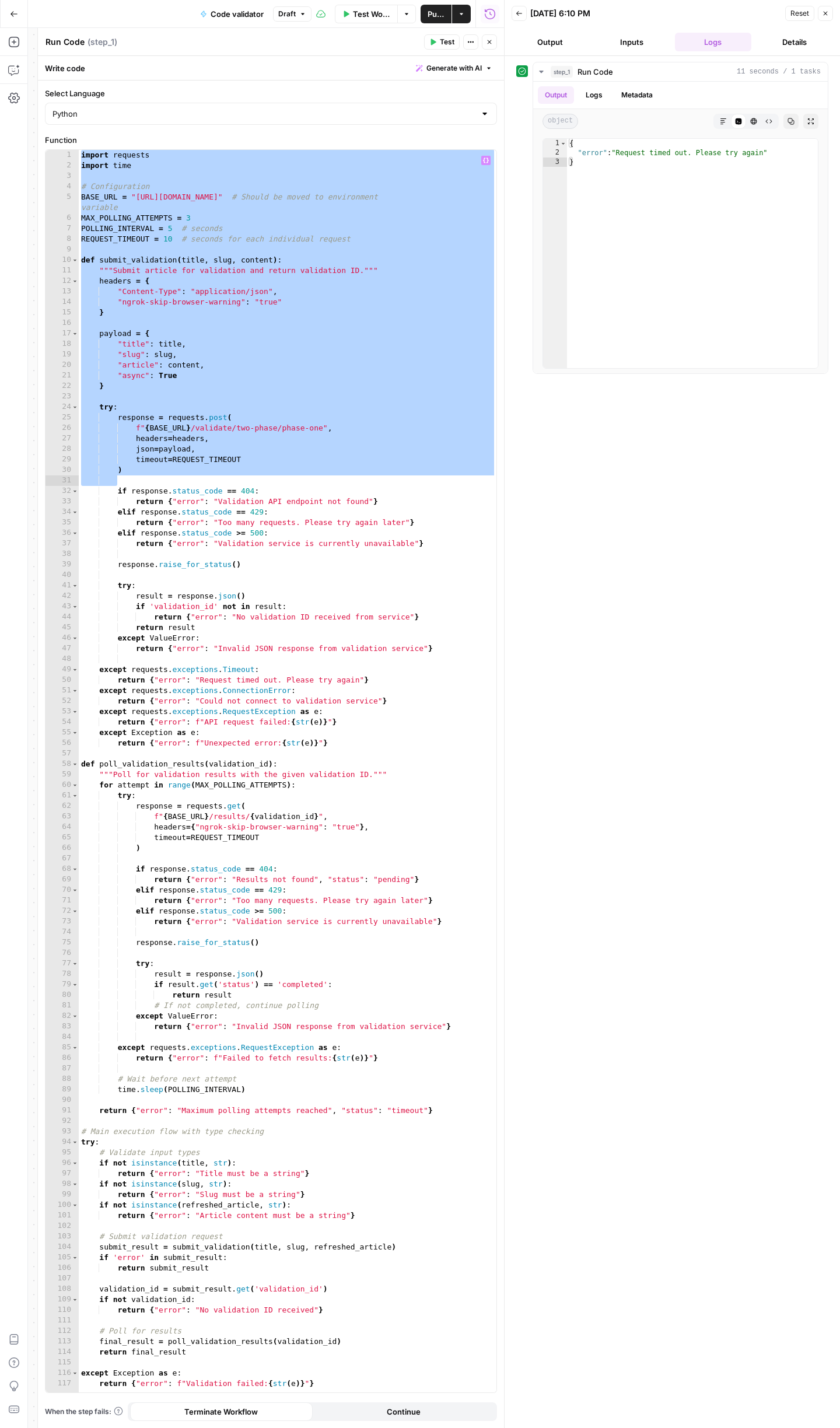
click at [308, 457] on div "import requests import time # Configuration BASE_URL = "[URL][DOMAIN_NAME]" # S…" at bounding box center [288, 781] width 417 height 1264
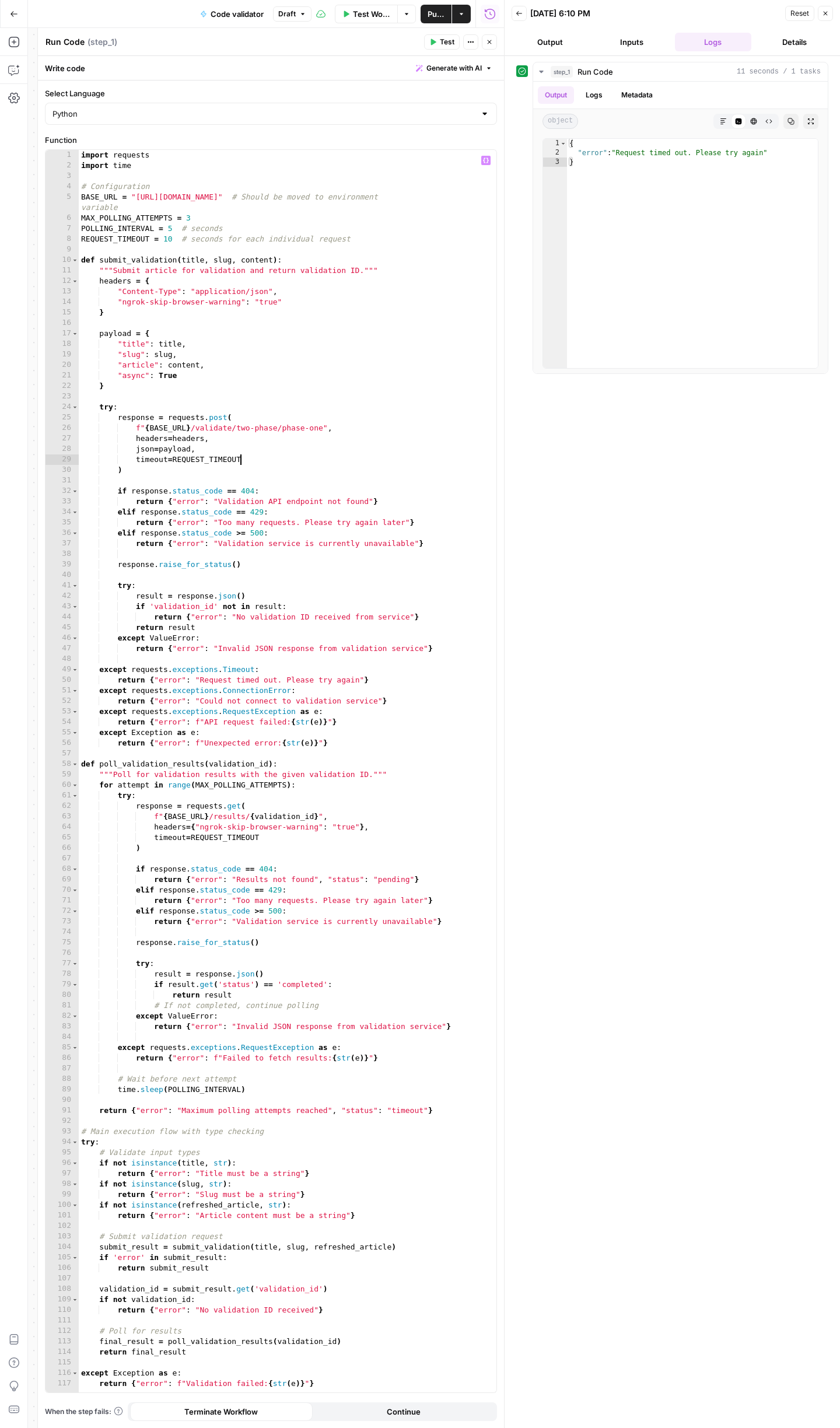
click at [317, 434] on div "import requests import time # Configuration BASE_URL = "[URL][DOMAIN_NAME]" # S…" at bounding box center [288, 781] width 417 height 1264
type textarea "**********"
click at [370, 17] on span "Test Workflow" at bounding box center [372, 14] width 37 height 12
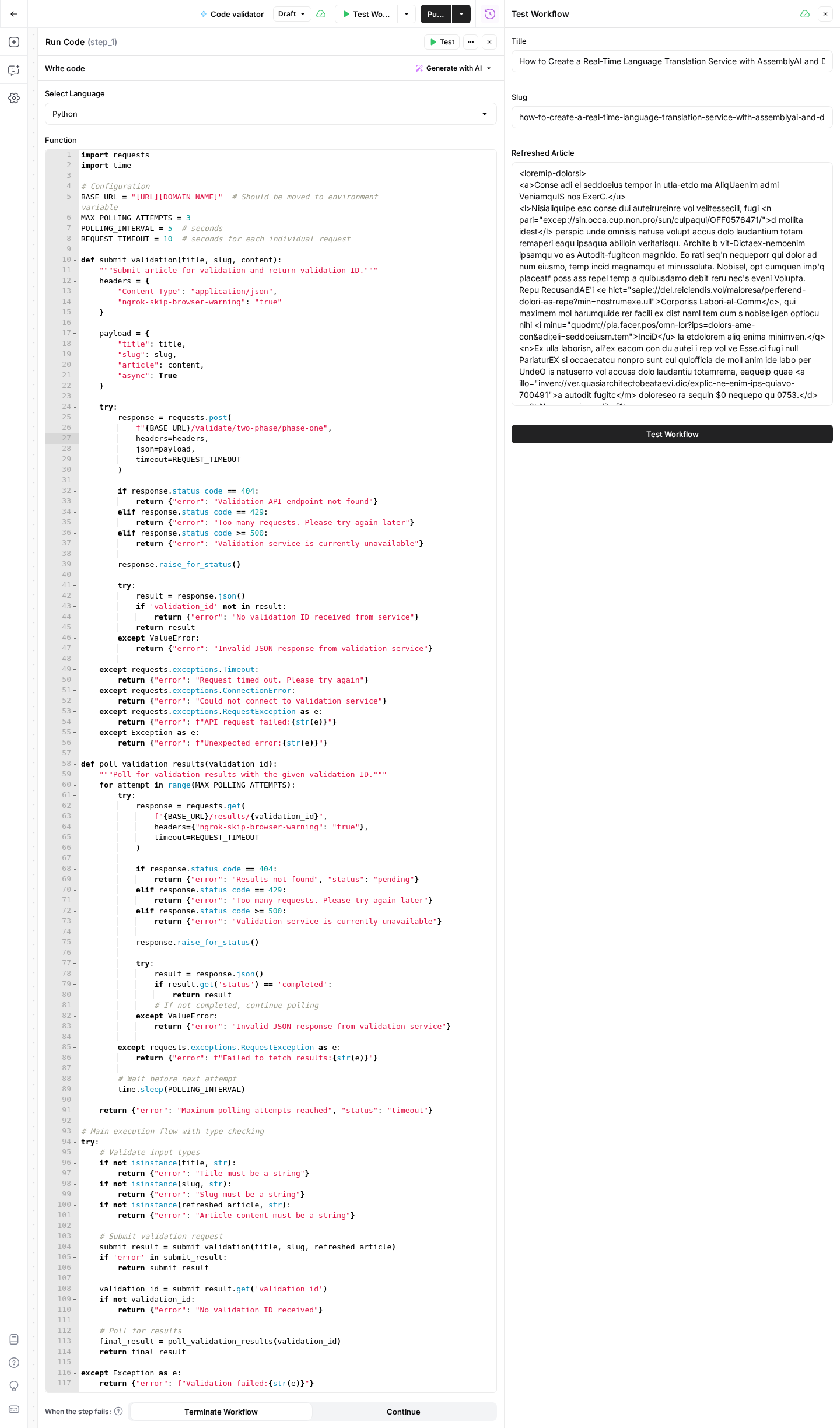
click at [676, 433] on span "Test Workflow" at bounding box center [672, 434] width 52 height 12
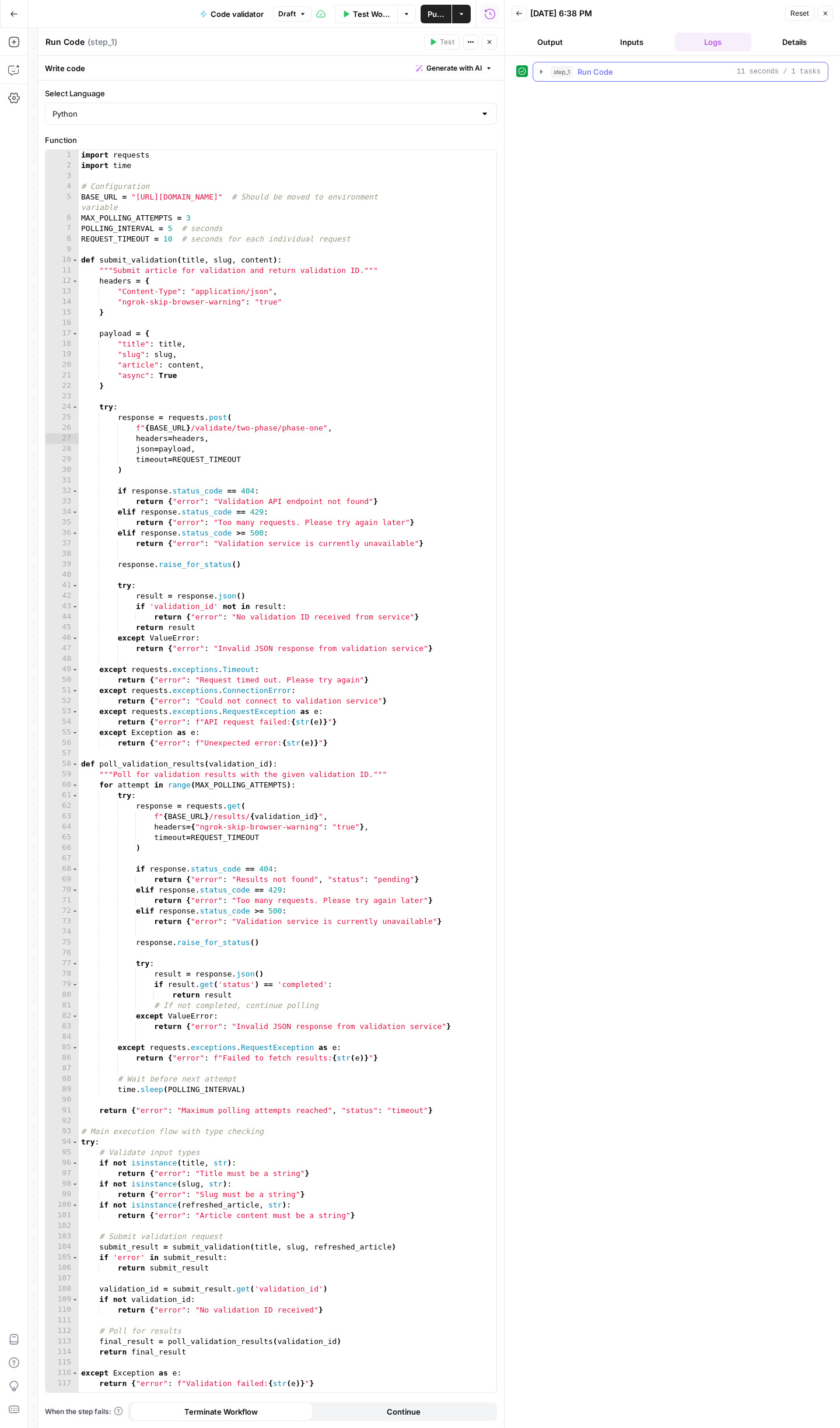
click at [542, 71] on icon "button" at bounding box center [541, 72] width 3 height 4
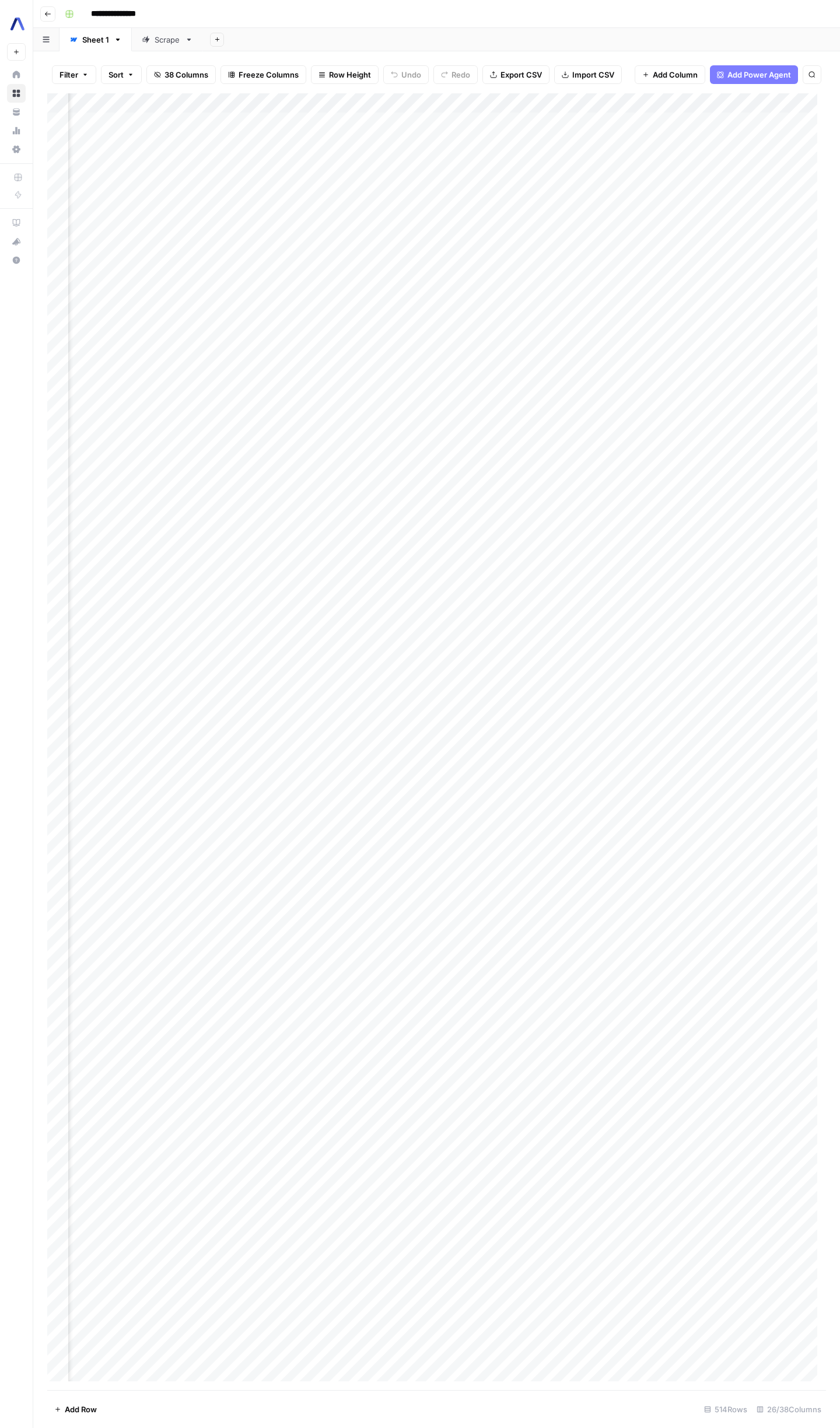
scroll to position [0, 2096]
